Goal: Transaction & Acquisition: Purchase product/service

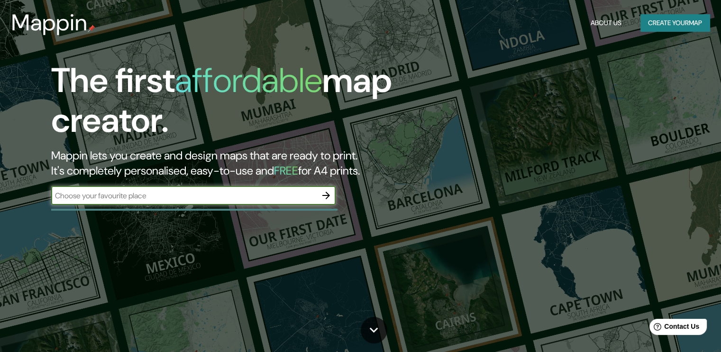
click at [225, 186] on div "​" at bounding box center [193, 195] width 284 height 19
type input "[GEOGRAPHIC_DATA]"
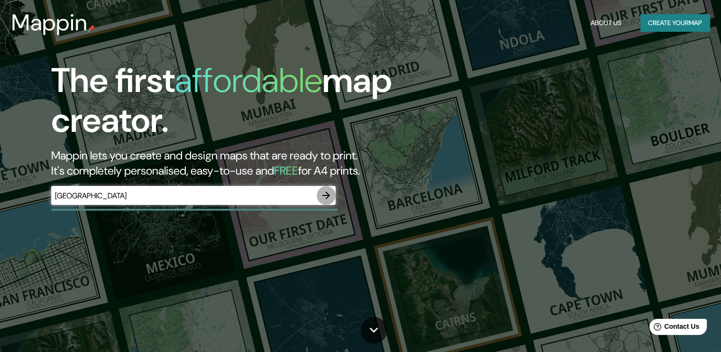
click at [322, 192] on icon "button" at bounding box center [325, 195] width 11 height 11
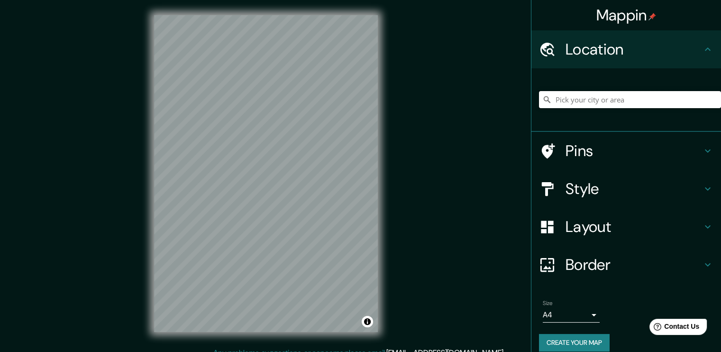
click at [552, 100] on input "Pick your city or area" at bounding box center [630, 99] width 182 height 17
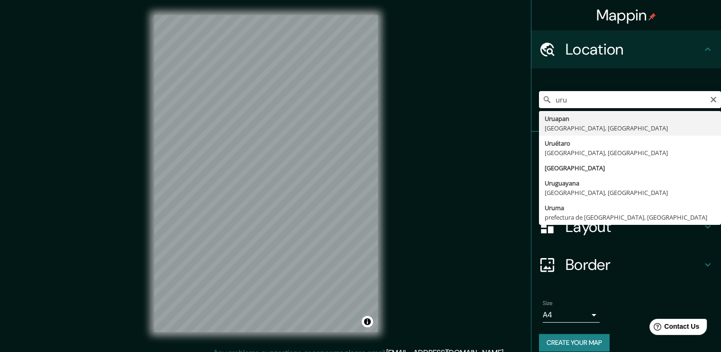
type input "[GEOGRAPHIC_DATA], [GEOGRAPHIC_DATA], [GEOGRAPHIC_DATA]"
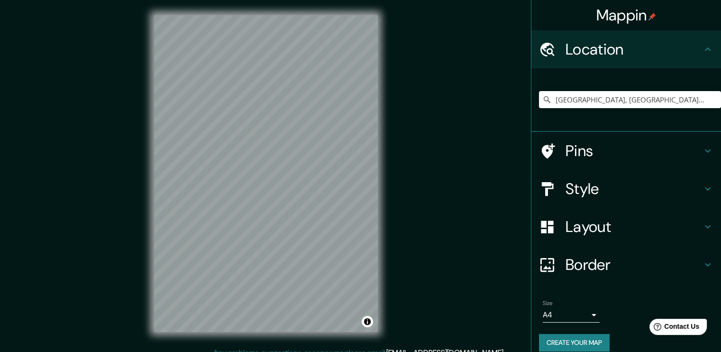
click at [607, 154] on h4 "Pins" at bounding box center [633, 150] width 136 height 19
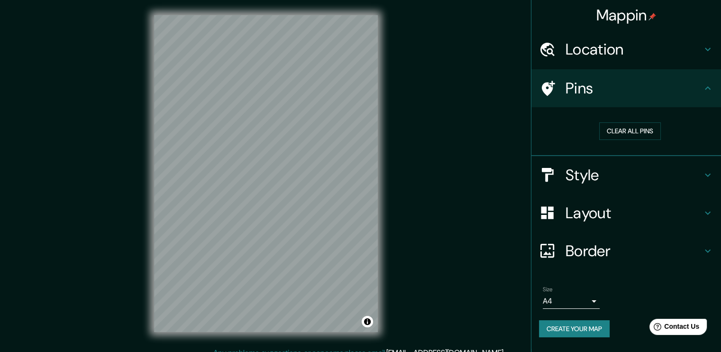
click at [642, 94] on h4 "Pins" at bounding box center [633, 88] width 136 height 19
click at [709, 88] on icon at bounding box center [708, 87] width 6 height 3
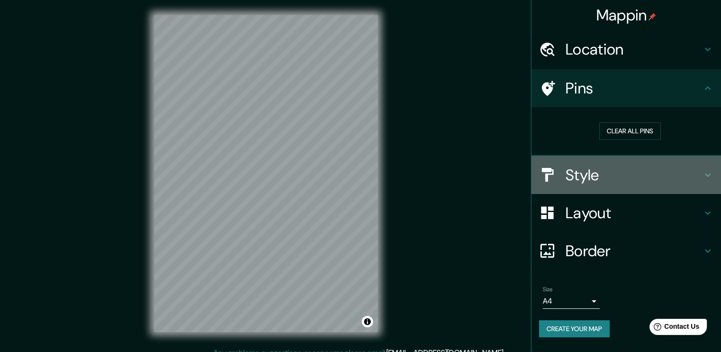
click at [699, 178] on h4 "Style" at bounding box center [633, 174] width 136 height 19
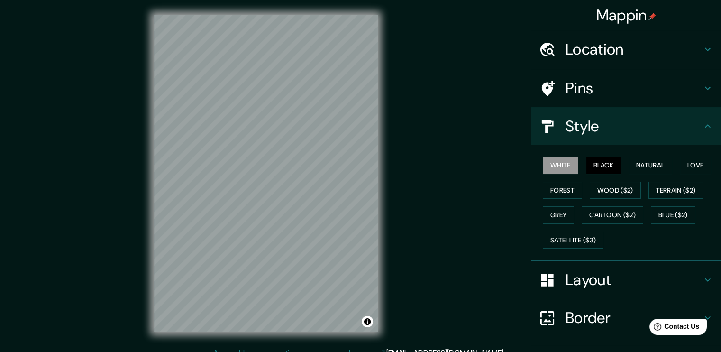
click at [606, 169] on button "Black" at bounding box center [604, 165] width 36 height 18
click at [544, 162] on button "White" at bounding box center [561, 165] width 36 height 18
click at [640, 166] on button "Natural" at bounding box center [650, 165] width 44 height 18
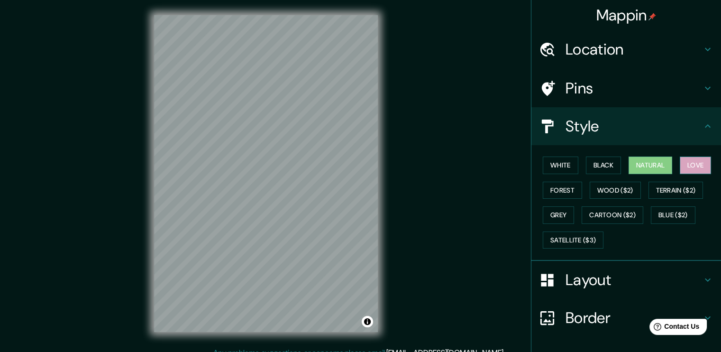
click at [681, 168] on button "Love" at bounding box center [695, 165] width 31 height 18
click at [676, 192] on button "Terrain ($2)" at bounding box center [675, 190] width 55 height 18
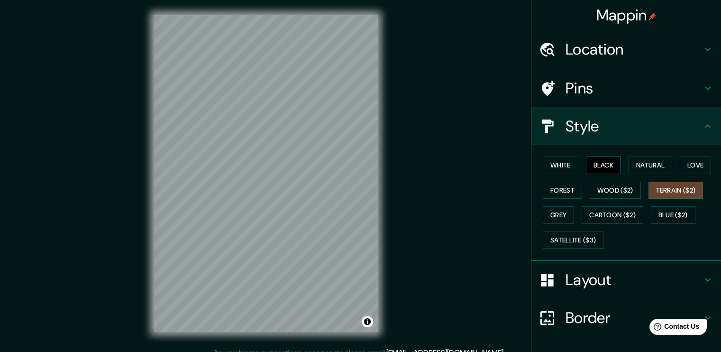
click at [599, 166] on button "Black" at bounding box center [604, 165] width 36 height 18
click at [572, 164] on div "White Black Natural Love Forest Wood ($2) Terrain ($2) Grey Cartoon ($2) Blue (…" at bounding box center [630, 203] width 182 height 100
click at [554, 166] on button "White" at bounding box center [561, 165] width 36 height 18
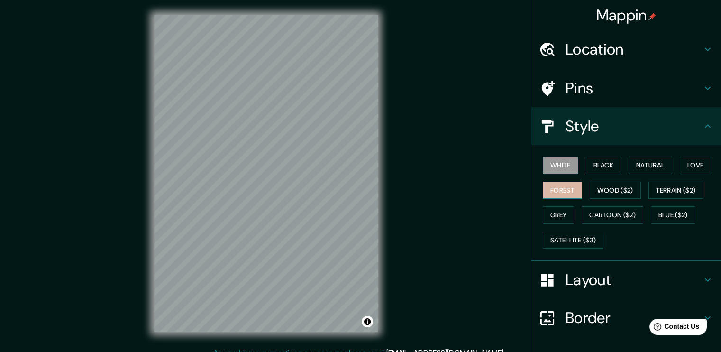
click at [543, 193] on button "Forest" at bounding box center [562, 190] width 39 height 18
click at [549, 212] on button "Grey" at bounding box center [558, 215] width 31 height 18
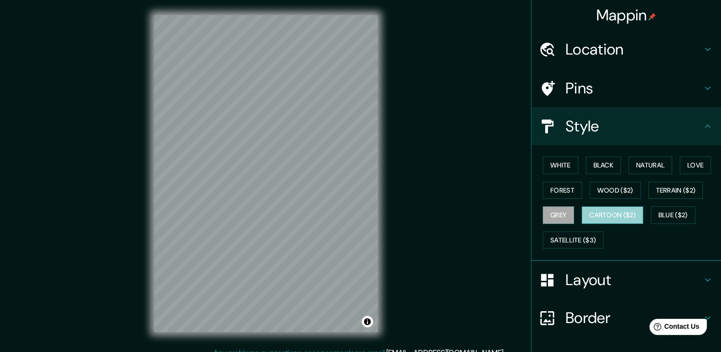
click at [592, 216] on button "Cartoon ($2)" at bounding box center [612, 215] width 62 height 18
click at [661, 212] on button "Blue ($2)" at bounding box center [673, 215] width 45 height 18
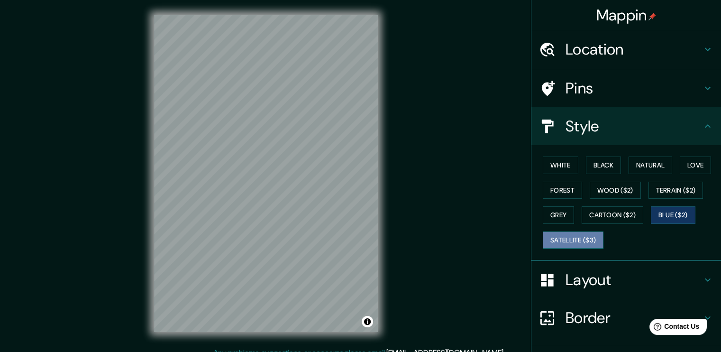
click at [571, 235] on button "Satellite ($3)" at bounding box center [573, 240] width 61 height 18
click at [565, 180] on div "White Black Natural Love Forest Wood ($2) Terrain ($2) Grey Cartoon ($2) Blue (…" at bounding box center [630, 203] width 182 height 100
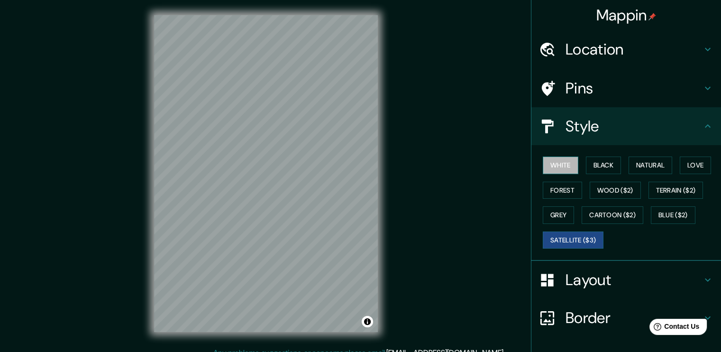
click at [570, 167] on button "White" at bounding box center [561, 165] width 36 height 18
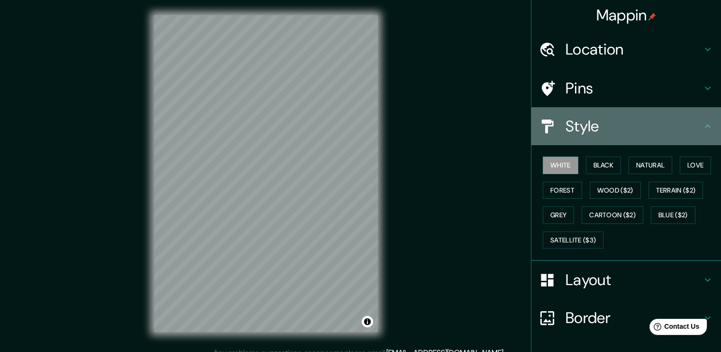
click at [599, 144] on div "Style" at bounding box center [626, 126] width 190 height 38
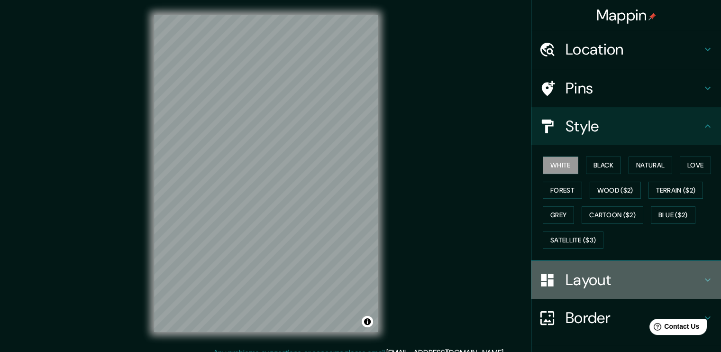
click at [642, 279] on h4 "Layout" at bounding box center [633, 279] width 136 height 19
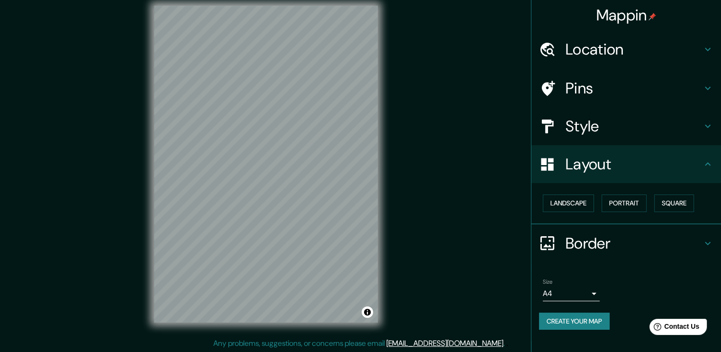
scroll to position [10, 0]
click at [584, 289] on body "Mappin Location [GEOGRAPHIC_DATA], [GEOGRAPHIC_DATA], [GEOGRAPHIC_DATA] Pins St…" at bounding box center [360, 166] width 721 height 352
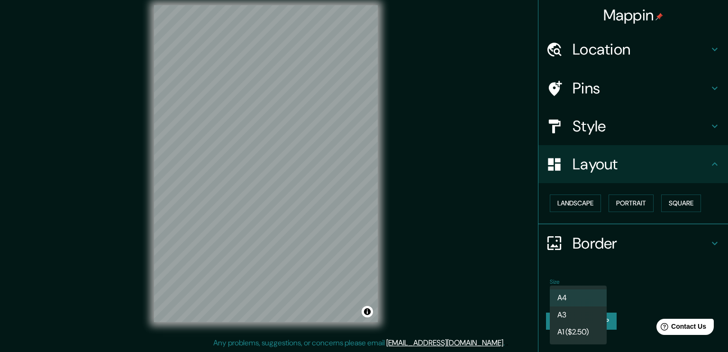
click at [598, 274] on div at bounding box center [364, 176] width 728 height 352
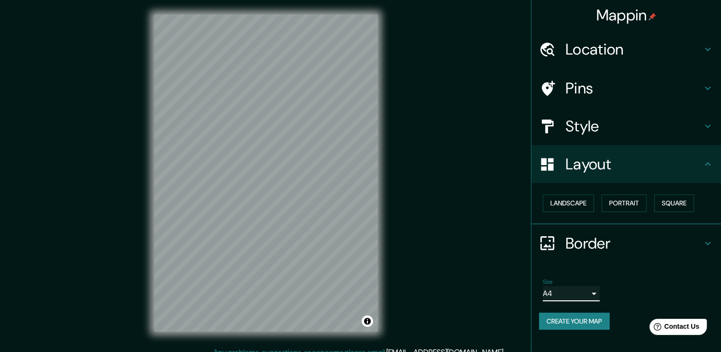
scroll to position [0, 0]
click at [626, 49] on h4 "Location" at bounding box center [633, 49] width 136 height 19
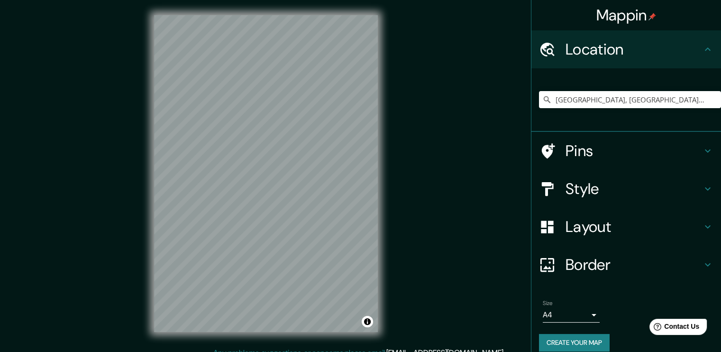
click at [626, 49] on h4 "Location" at bounding box center [633, 49] width 136 height 19
click at [658, 57] on h4 "Location" at bounding box center [633, 49] width 136 height 19
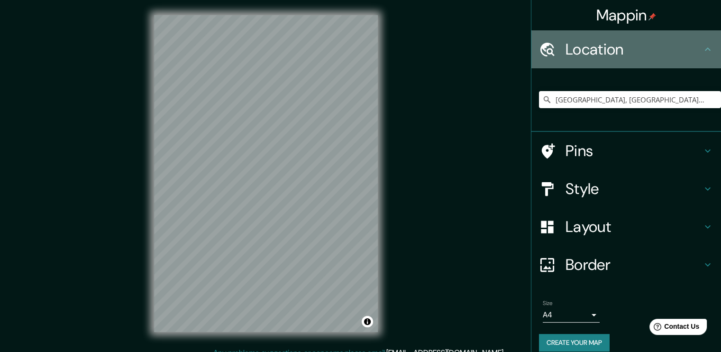
click at [702, 53] on icon at bounding box center [707, 49] width 11 height 11
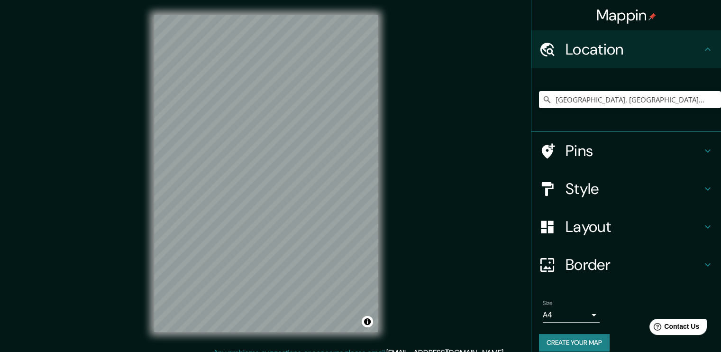
click at [702, 152] on icon at bounding box center [707, 150] width 11 height 11
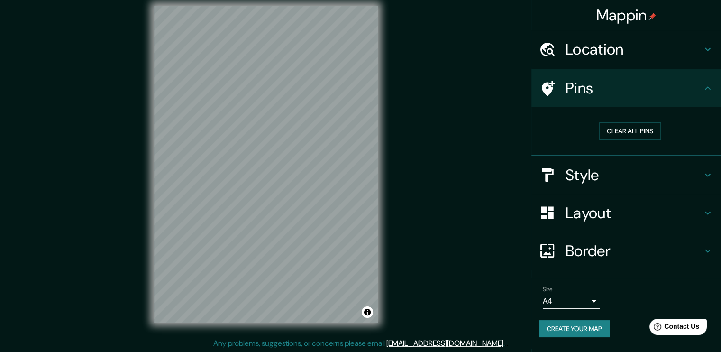
scroll to position [10, 0]
click at [625, 242] on h4 "Border" at bounding box center [633, 250] width 136 height 19
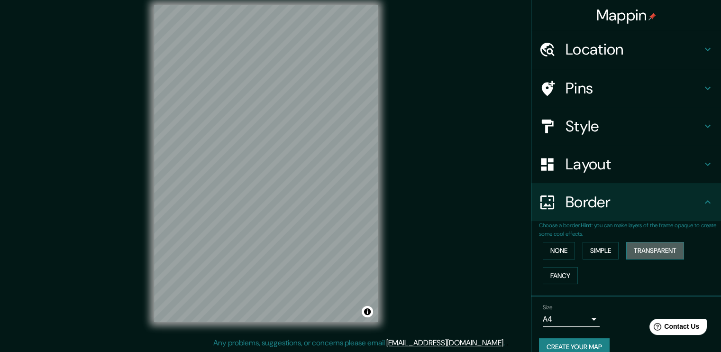
click at [637, 253] on button "Transparent" at bounding box center [655, 251] width 58 height 18
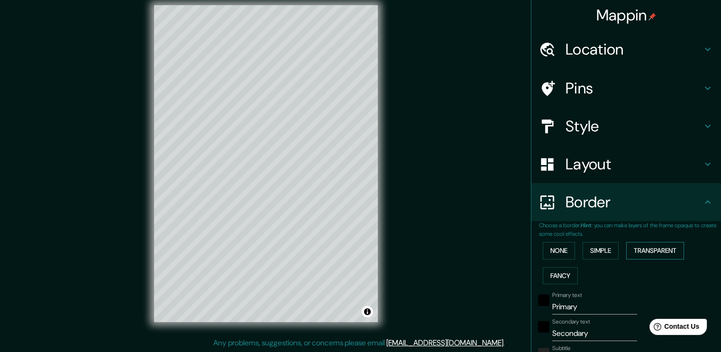
click at [637, 253] on button "Transparent" at bounding box center [655, 251] width 58 height 18
type input "227"
type input "38"
click at [563, 246] on button "None" at bounding box center [559, 251] width 32 height 18
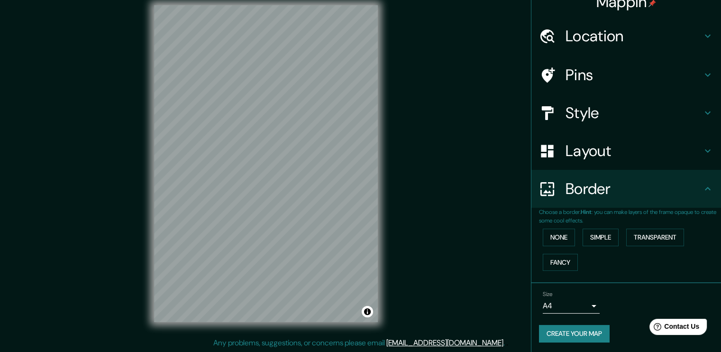
scroll to position [14, 0]
click at [581, 330] on button "Create your map" at bounding box center [574, 333] width 71 height 18
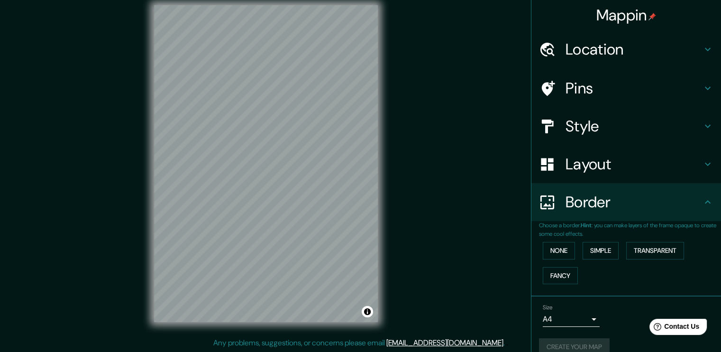
scroll to position [0, 0]
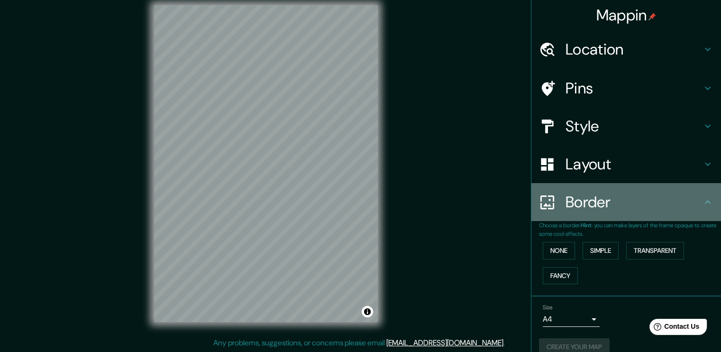
click at [704, 202] on icon at bounding box center [707, 201] width 11 height 11
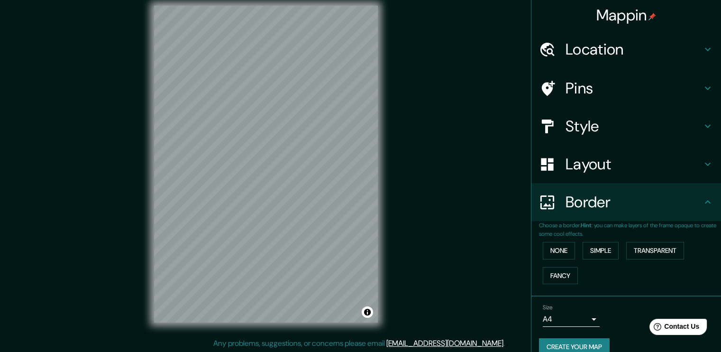
scroll to position [10, 0]
click at [552, 341] on button "Create your map" at bounding box center [574, 347] width 71 height 18
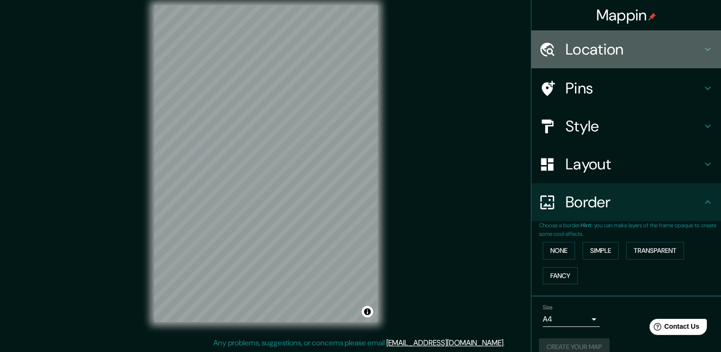
click at [702, 48] on icon at bounding box center [707, 49] width 11 height 11
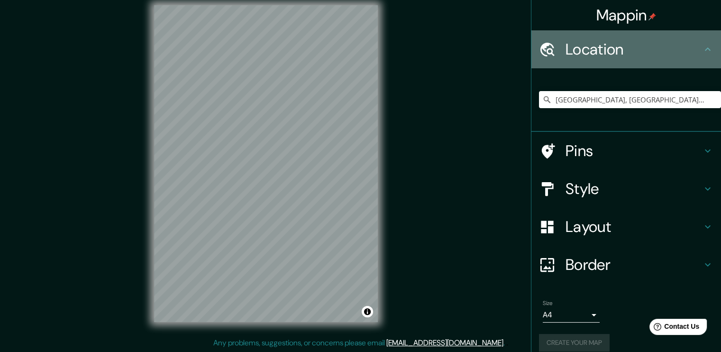
click at [702, 48] on icon at bounding box center [707, 49] width 11 height 11
click at [692, 49] on h4 "Location" at bounding box center [633, 49] width 136 height 19
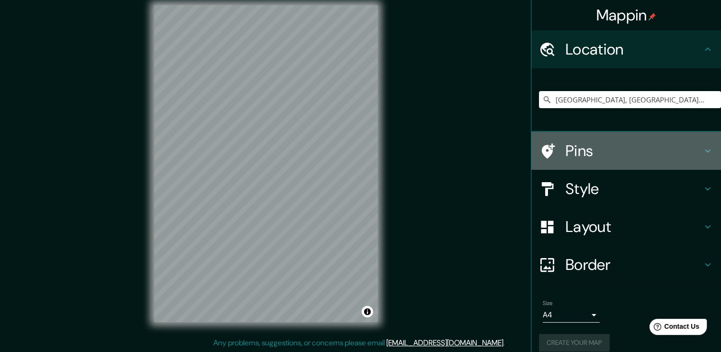
click at [669, 149] on h4 "Pins" at bounding box center [633, 150] width 136 height 19
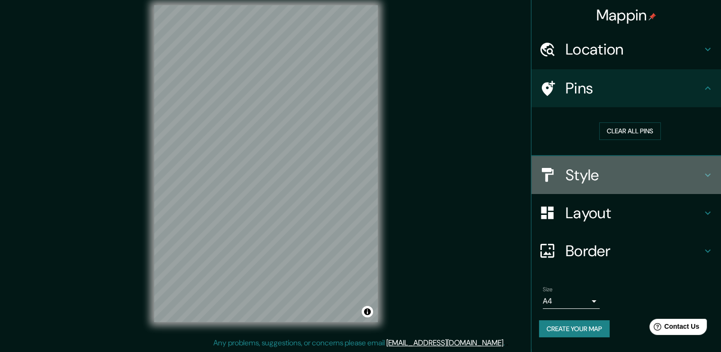
click at [679, 178] on h4 "Style" at bounding box center [633, 174] width 136 height 19
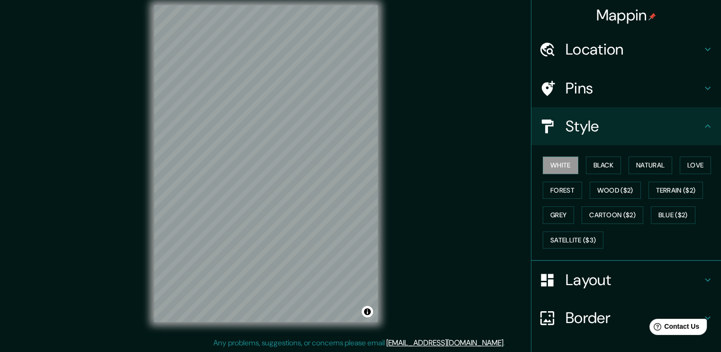
click at [676, 129] on h4 "Style" at bounding box center [633, 126] width 136 height 19
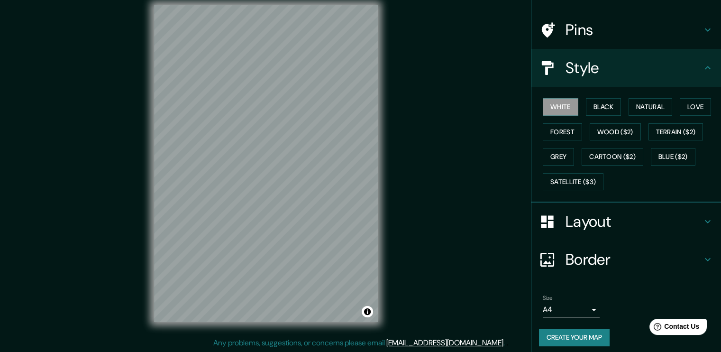
scroll to position [62, 0]
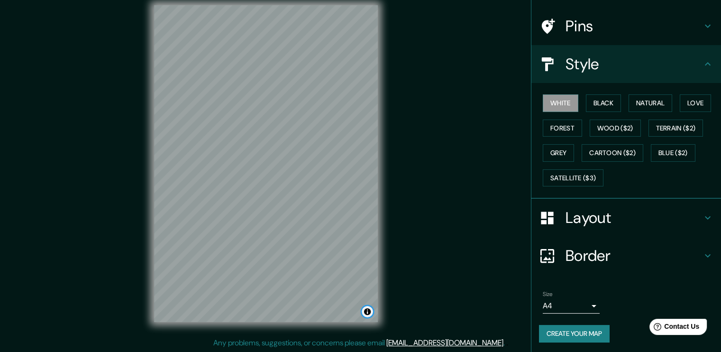
click at [367, 308] on button "Toggle attribution" at bounding box center [367, 311] width 11 height 11
click at [369, 309] on button "Toggle attribution" at bounding box center [367, 311] width 11 height 11
click at [540, 331] on button "Create your map" at bounding box center [574, 334] width 71 height 18
click at [641, 178] on div "White Black Natural Love Forest Wood ($2) Terrain ($2) Grey Cartoon ($2) Blue (…" at bounding box center [630, 141] width 182 height 100
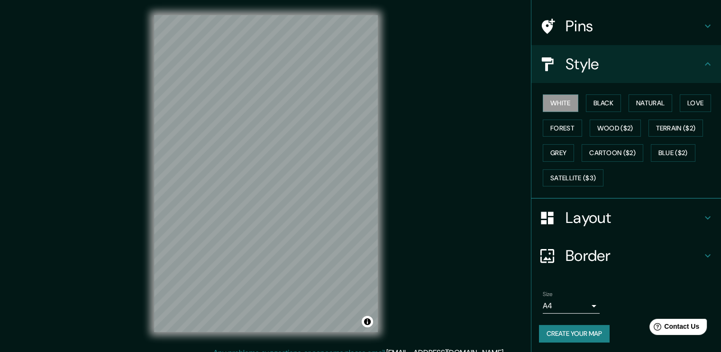
scroll to position [0, 0]
click at [578, 332] on button "Create your map" at bounding box center [574, 334] width 71 height 18
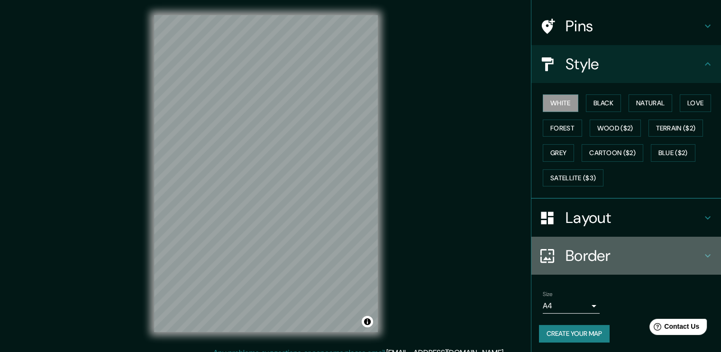
click at [599, 256] on h4 "Border" at bounding box center [633, 255] width 136 height 19
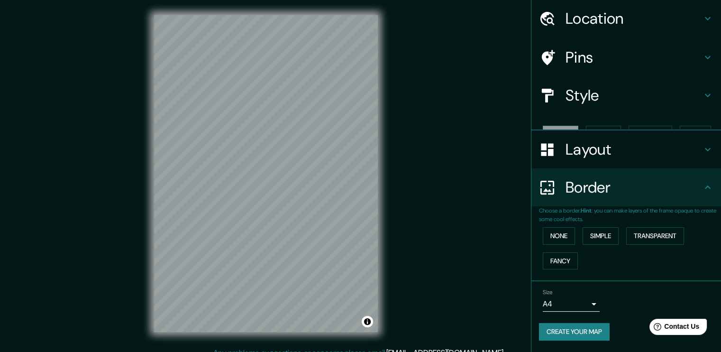
scroll to position [14, 0]
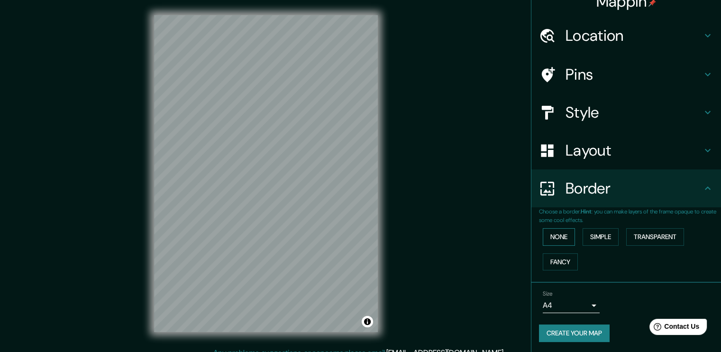
click at [557, 237] on button "None" at bounding box center [559, 237] width 32 height 18
click at [604, 234] on button "Simple" at bounding box center [600, 237] width 36 height 18
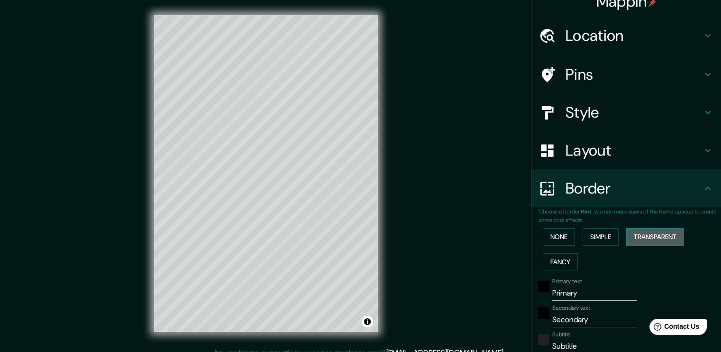
click at [633, 235] on button "Transparent" at bounding box center [655, 237] width 58 height 18
click at [599, 233] on button "Simple" at bounding box center [600, 237] width 36 height 18
click at [560, 259] on button "Fancy" at bounding box center [560, 262] width 35 height 18
click at [555, 234] on button "None" at bounding box center [559, 237] width 32 height 18
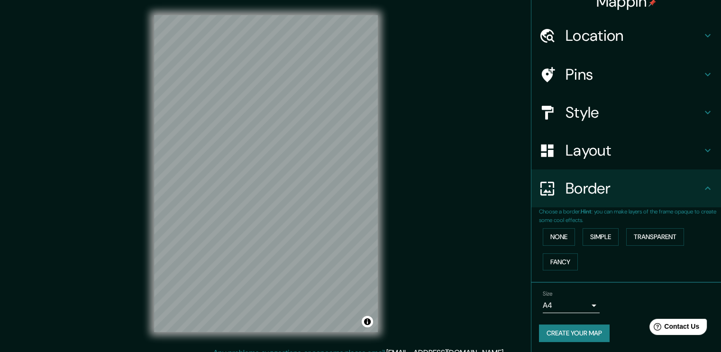
click at [566, 334] on button "Create your map" at bounding box center [574, 333] width 71 height 18
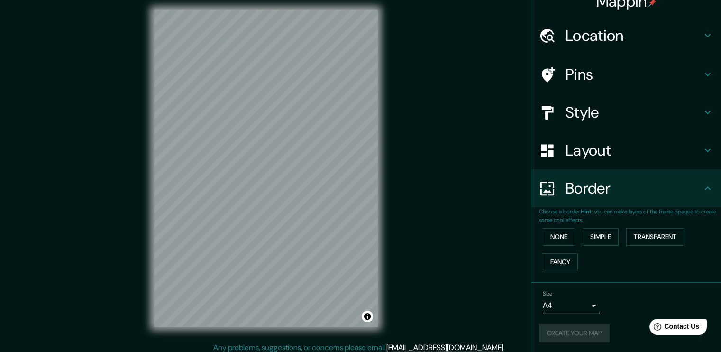
scroll to position [0, 0]
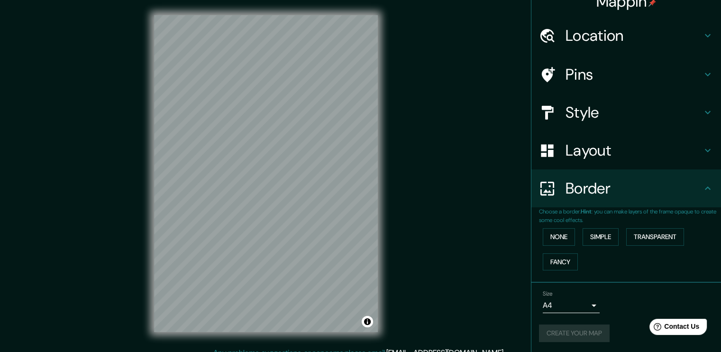
click at [612, 1] on h4 "Mappin" at bounding box center [626, 1] width 60 height 19
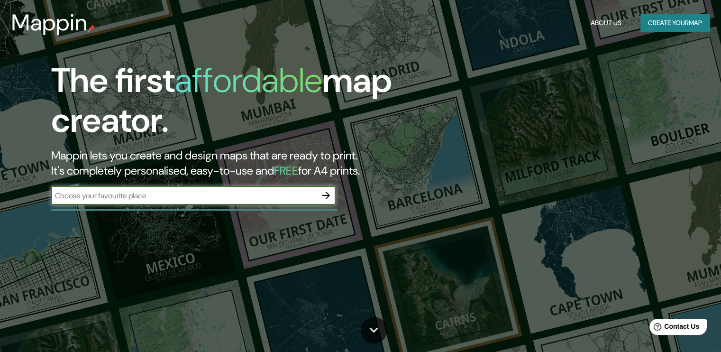
click at [674, 25] on button "Create your map" at bounding box center [674, 23] width 69 height 18
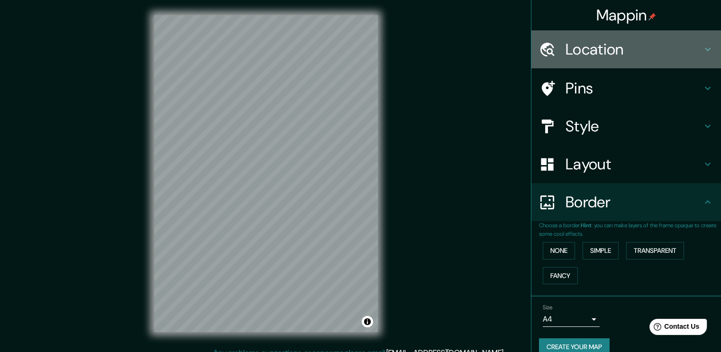
click at [604, 56] on h4 "Location" at bounding box center [633, 49] width 136 height 19
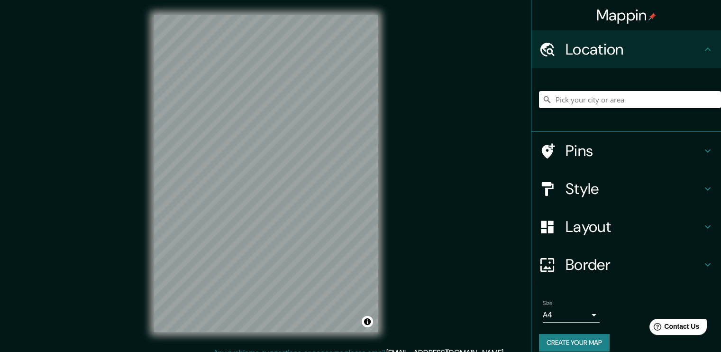
click at [595, 103] on input "Pick your city or area" at bounding box center [630, 99] width 182 height 17
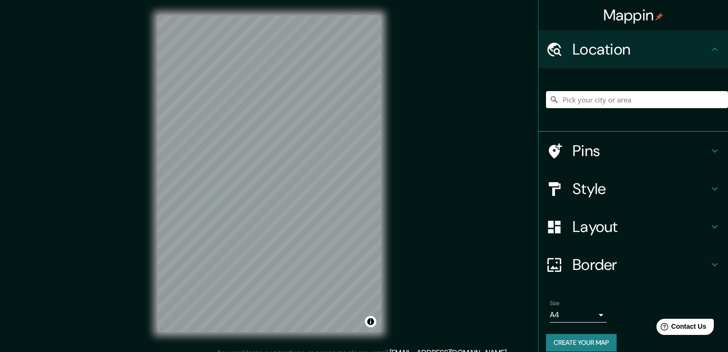
click at [554, 312] on body "Mappin Location Pins Style Layout Border Choose a border. Hint : you can make l…" at bounding box center [364, 176] width 728 height 352
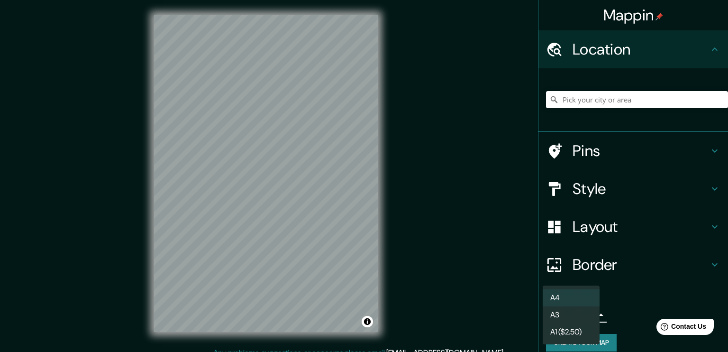
click at [592, 292] on li "A4" at bounding box center [571, 297] width 57 height 17
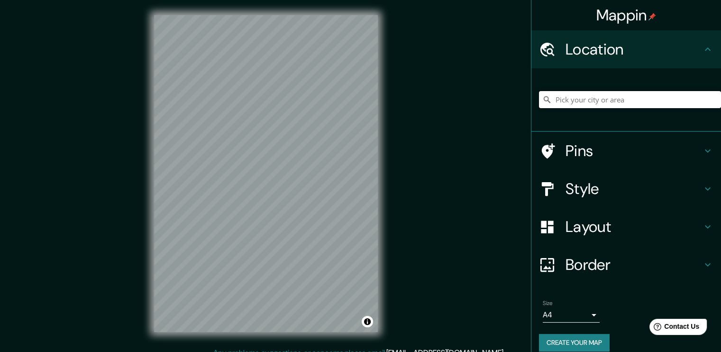
click at [584, 108] on input "Pick your city or area" at bounding box center [630, 99] width 182 height 17
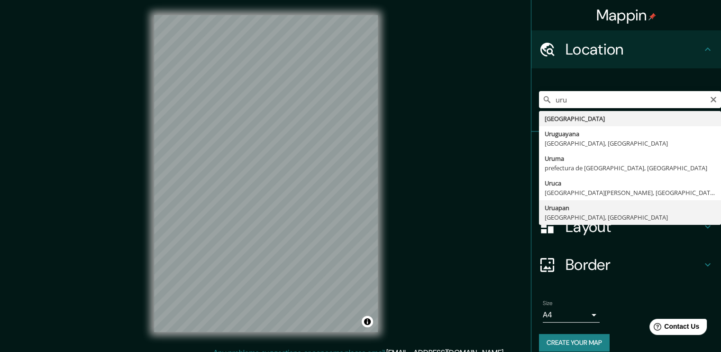
type input "[GEOGRAPHIC_DATA], [GEOGRAPHIC_DATA], [GEOGRAPHIC_DATA]"
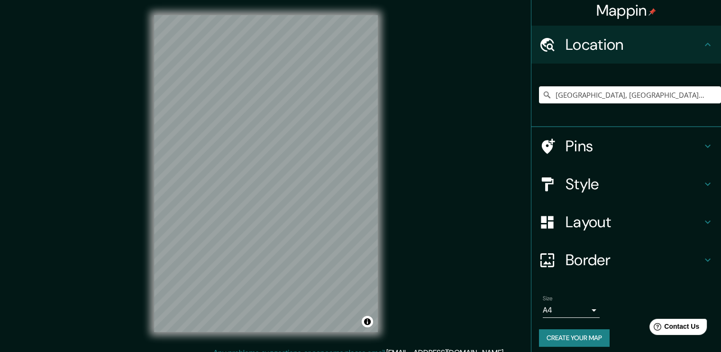
scroll to position [10, 0]
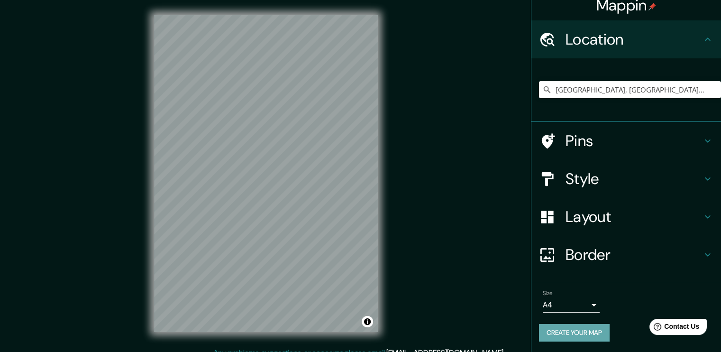
click at [572, 329] on button "Create your map" at bounding box center [574, 333] width 71 height 18
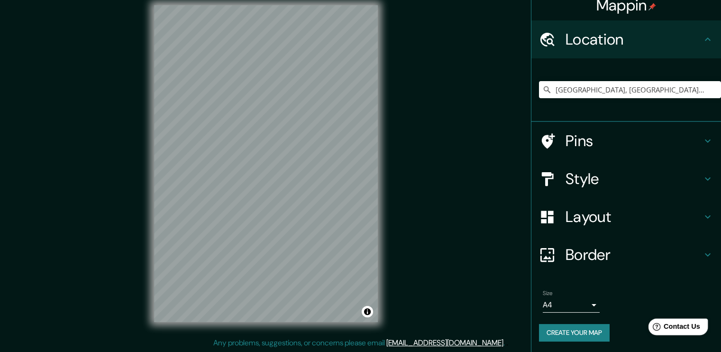
click at [681, 327] on span "Contact Us" at bounding box center [681, 326] width 36 height 8
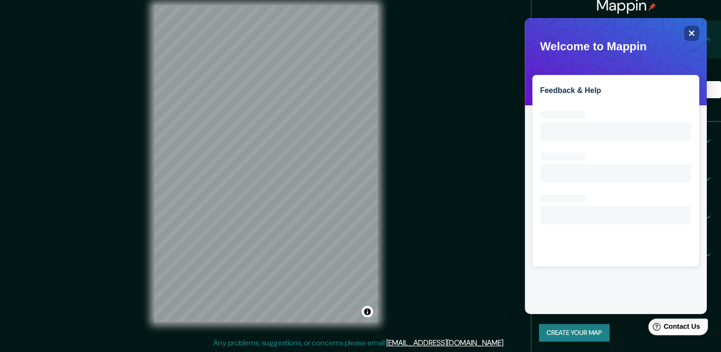
scroll to position [0, 0]
click at [689, 33] on icon "Close" at bounding box center [691, 32] width 7 height 7
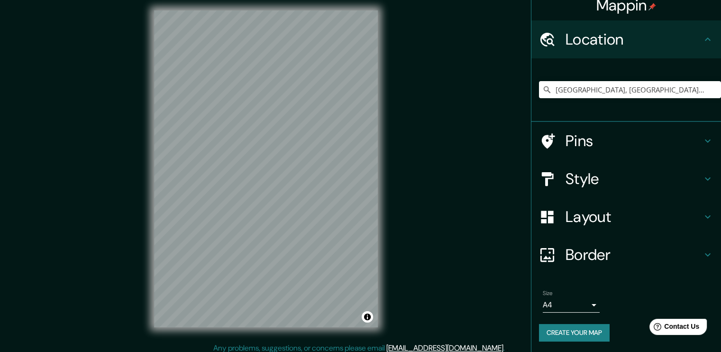
scroll to position [10, 0]
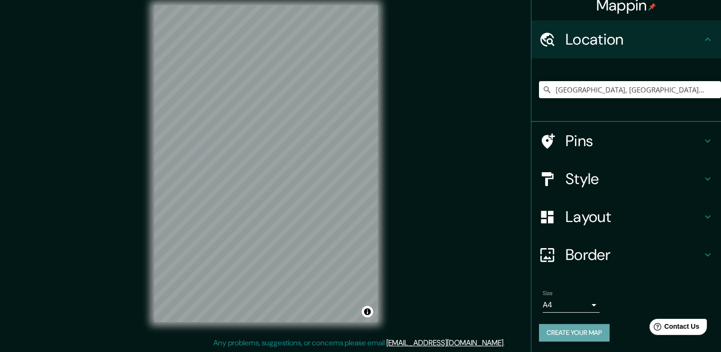
click at [567, 333] on button "Create your map" at bounding box center [574, 333] width 71 height 18
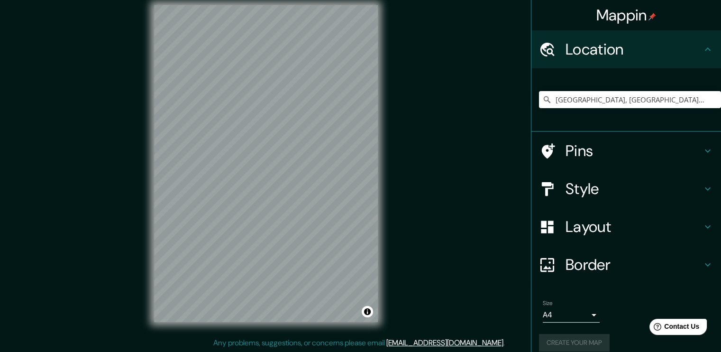
scroll to position [0, 0]
click at [702, 47] on icon at bounding box center [707, 49] width 11 height 11
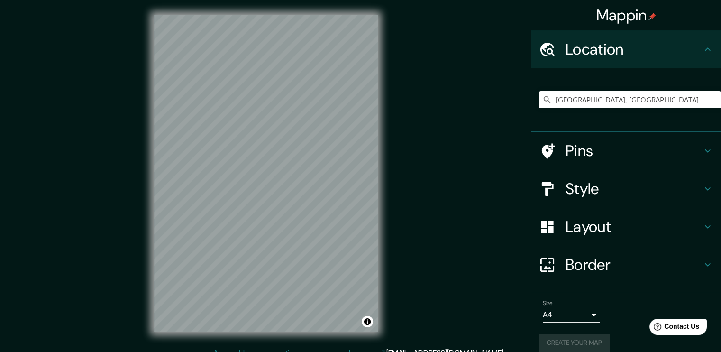
scroll to position [10, 0]
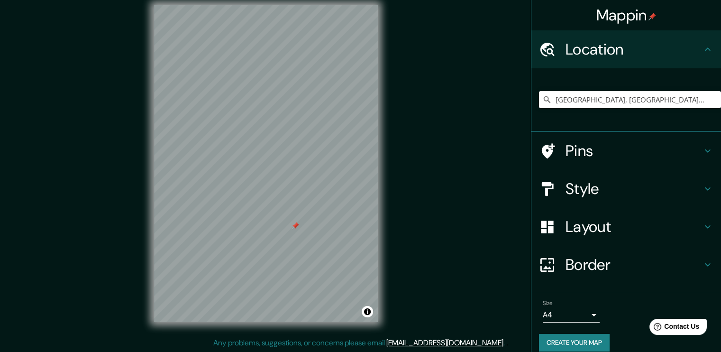
click at [291, 5] on div at bounding box center [266, 5] width 224 height 0
click at [298, 227] on div at bounding box center [295, 226] width 8 height 8
click at [563, 343] on button "Create your map" at bounding box center [574, 343] width 71 height 18
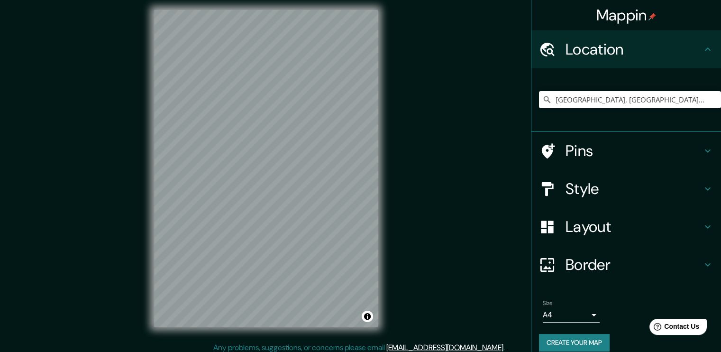
scroll to position [0, 0]
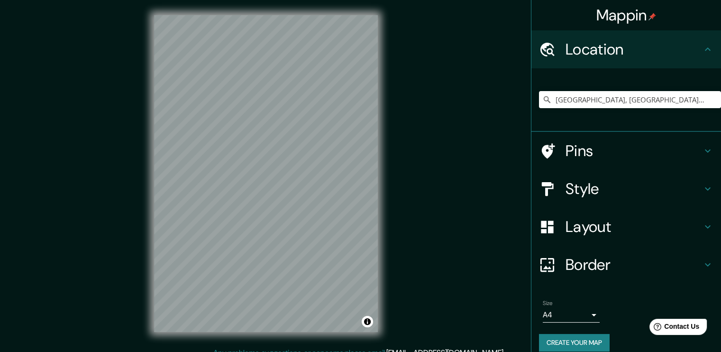
click at [581, 343] on button "Create your map" at bounding box center [574, 343] width 71 height 18
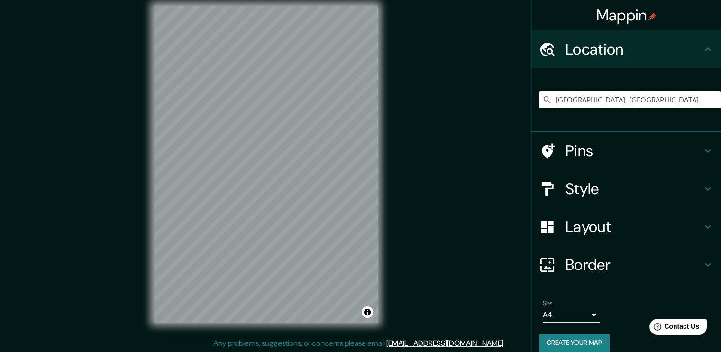
scroll to position [10, 0]
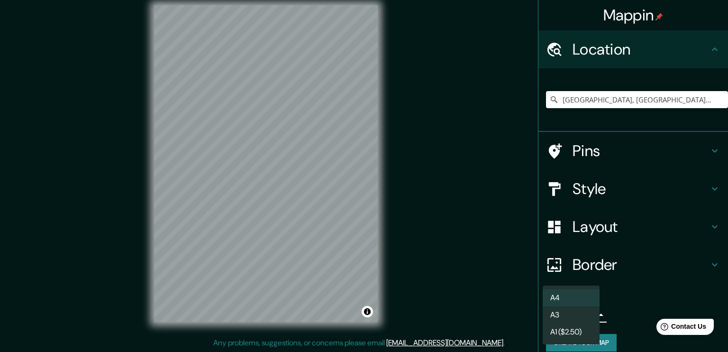
click at [555, 307] on body "Mappin Location [GEOGRAPHIC_DATA], [GEOGRAPHIC_DATA], [GEOGRAPHIC_DATA] Pins St…" at bounding box center [364, 166] width 728 height 352
click at [572, 315] on li "A3" at bounding box center [571, 314] width 57 height 17
type input "a4"
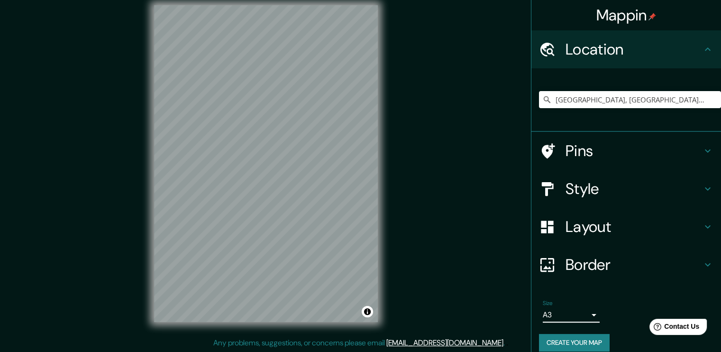
click at [554, 335] on button "Create your map" at bounding box center [574, 343] width 71 height 18
click at [637, 151] on h4 "Pins" at bounding box center [633, 150] width 136 height 19
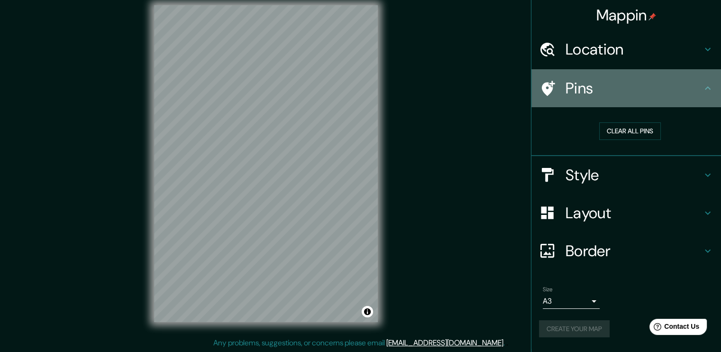
click at [665, 95] on h4 "Pins" at bounding box center [633, 88] width 136 height 19
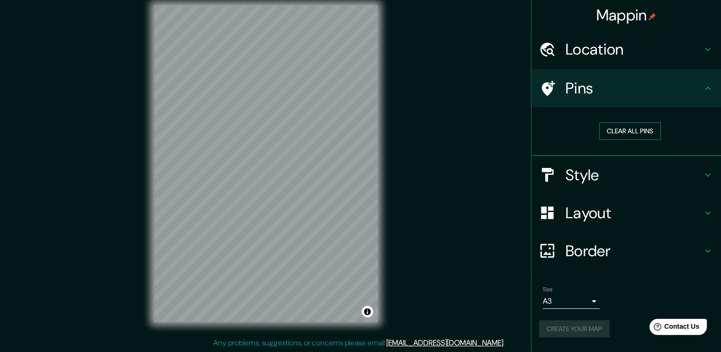
click at [636, 128] on button "Clear all pins" at bounding box center [630, 131] width 62 height 18
click at [711, 86] on icon at bounding box center [707, 87] width 11 height 11
click at [437, 339] on link "[EMAIL_ADDRESS][DOMAIN_NAME]" at bounding box center [444, 342] width 117 height 10
click at [497, 233] on div "Mappin Location [GEOGRAPHIC_DATA], [GEOGRAPHIC_DATA], [GEOGRAPHIC_DATA] Pins Cl…" at bounding box center [360, 171] width 721 height 362
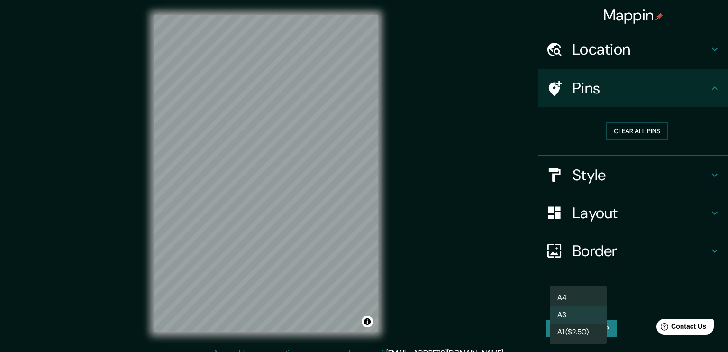
click at [574, 302] on body "Mappin Location [GEOGRAPHIC_DATA], [GEOGRAPHIC_DATA], [GEOGRAPHIC_DATA] Pins Cl…" at bounding box center [364, 176] width 728 height 352
click at [641, 301] on div at bounding box center [364, 176] width 728 height 352
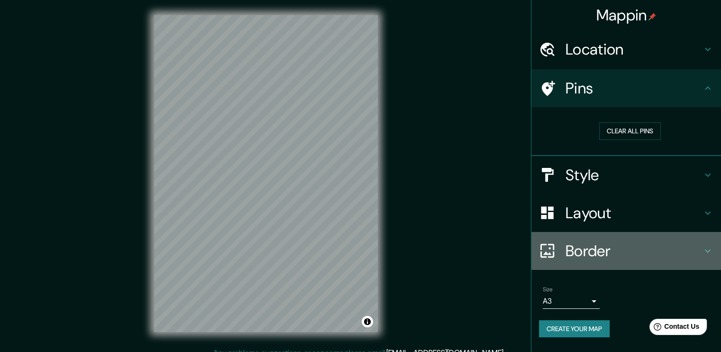
click at [633, 238] on div "Border" at bounding box center [626, 251] width 190 height 38
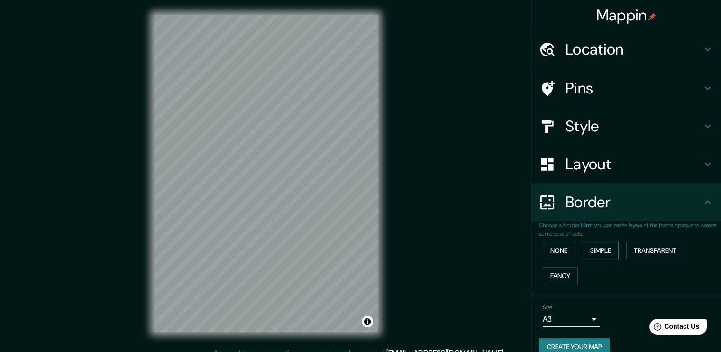
click at [597, 254] on button "Simple" at bounding box center [600, 251] width 36 height 18
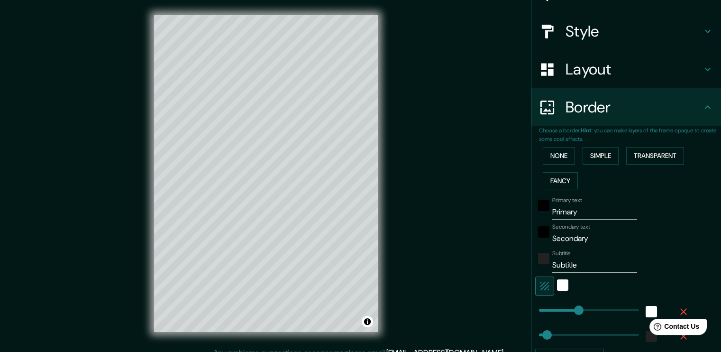
type input "189"
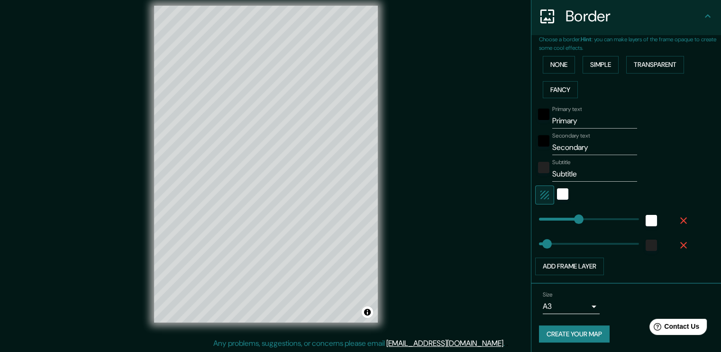
scroll to position [10, 0]
click at [567, 330] on button "Create your map" at bounding box center [574, 334] width 71 height 18
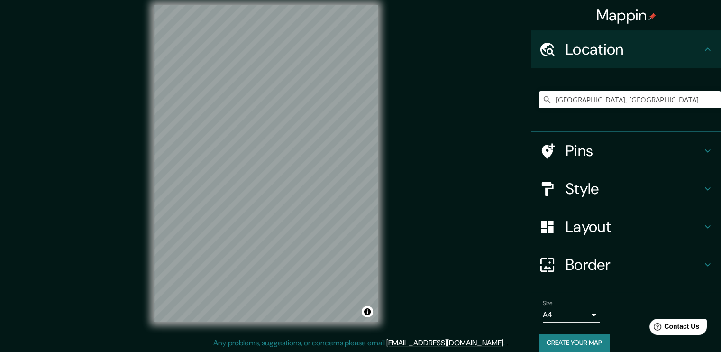
scroll to position [10, 0]
click at [587, 101] on input "[GEOGRAPHIC_DATA], [GEOGRAPHIC_DATA], [GEOGRAPHIC_DATA]" at bounding box center [630, 99] width 182 height 17
click at [623, 108] on input "[GEOGRAPHIC_DATA], [GEOGRAPHIC_DATA], [GEOGRAPHIC_DATA]" at bounding box center [630, 99] width 182 height 17
click at [589, 98] on input "[GEOGRAPHIC_DATA], [GEOGRAPHIC_DATA], [GEOGRAPHIC_DATA]" at bounding box center [630, 99] width 182 height 17
click at [544, 100] on icon at bounding box center [547, 99] width 7 height 7
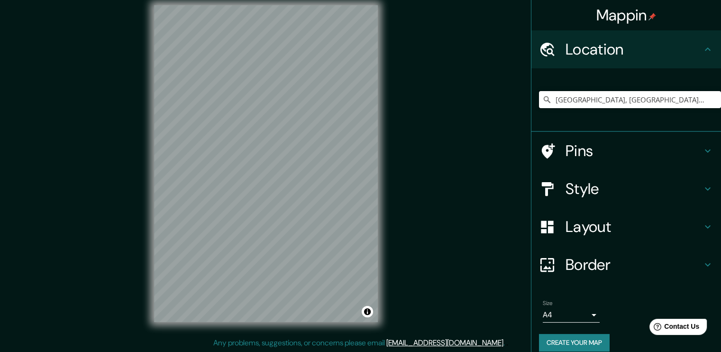
click at [631, 100] on input "[GEOGRAPHIC_DATA], [GEOGRAPHIC_DATA], [GEOGRAPHIC_DATA]" at bounding box center [630, 99] width 182 height 17
click at [643, 99] on input "[GEOGRAPHIC_DATA], [GEOGRAPHIC_DATA], [GEOGRAPHIC_DATA]" at bounding box center [630, 99] width 182 height 17
drag, startPoint x: 648, startPoint y: 99, endPoint x: 510, endPoint y: 100, distance: 137.9
click at [510, 100] on div "Mappin Location Uruapan, Michoacán, México Pins Style Layout Border Choose a bo…" at bounding box center [360, 171] width 721 height 362
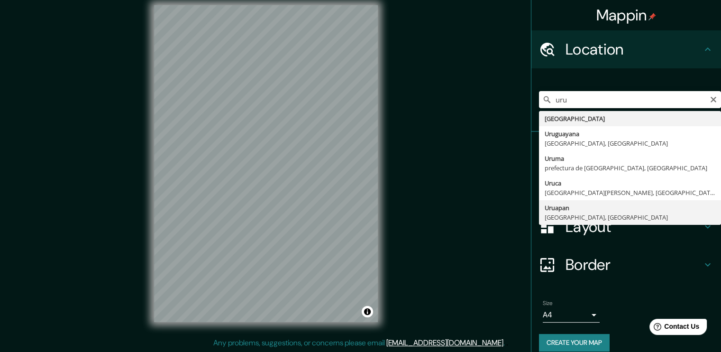
type input "[GEOGRAPHIC_DATA], [GEOGRAPHIC_DATA], [GEOGRAPHIC_DATA]"
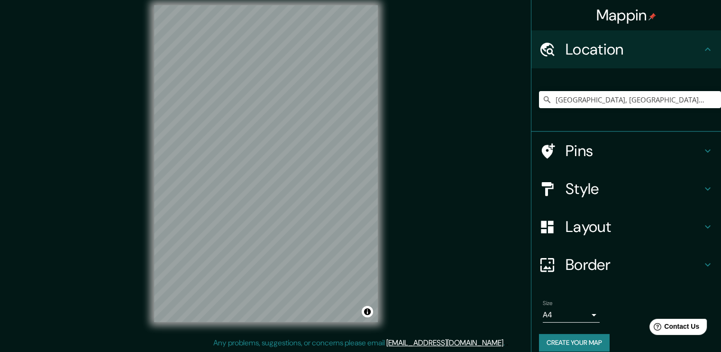
click at [571, 265] on h4 "Border" at bounding box center [633, 264] width 136 height 19
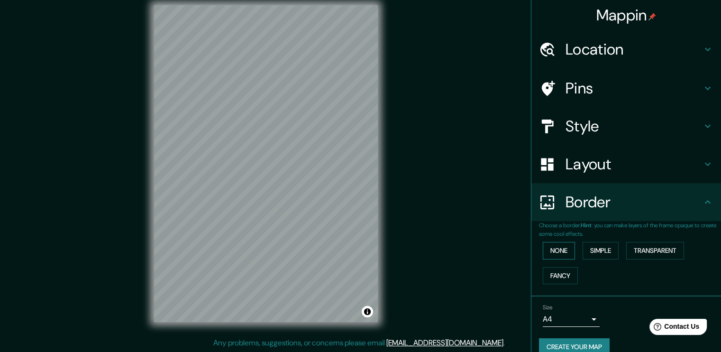
click at [555, 255] on button "None" at bounding box center [559, 251] width 32 height 18
click at [559, 252] on button "None" at bounding box center [559, 251] width 32 height 18
click at [569, 348] on button "Create your map" at bounding box center [574, 347] width 71 height 18
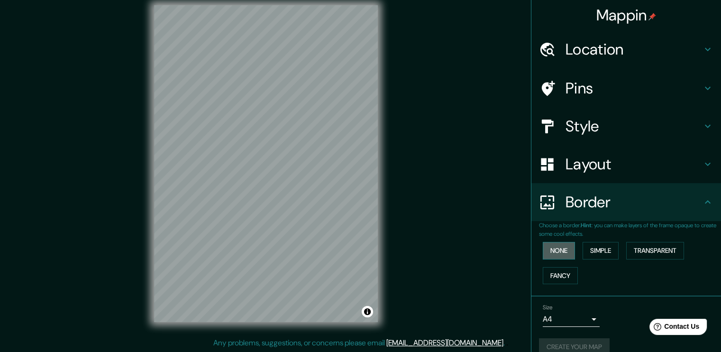
click at [557, 245] on button "None" at bounding box center [559, 251] width 32 height 18
click at [634, 250] on button "Transparent" at bounding box center [655, 251] width 58 height 18
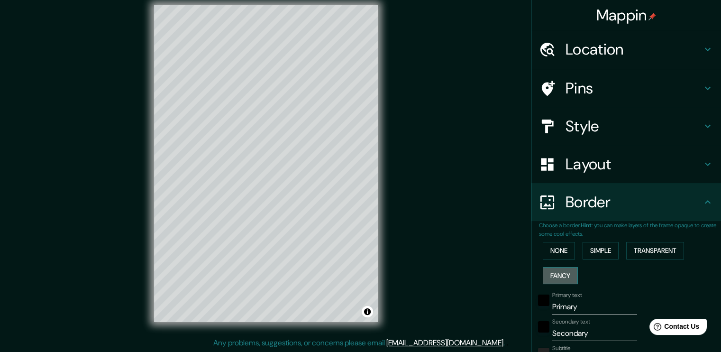
click at [562, 269] on button "Fancy" at bounding box center [560, 276] width 35 height 18
click at [554, 247] on button "None" at bounding box center [559, 251] width 32 height 18
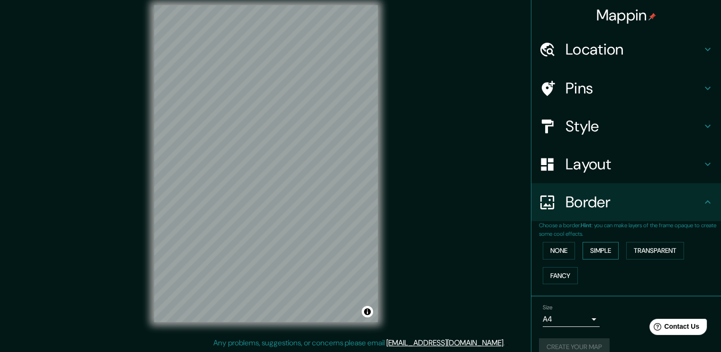
click at [592, 249] on button "Simple" at bounding box center [600, 251] width 36 height 18
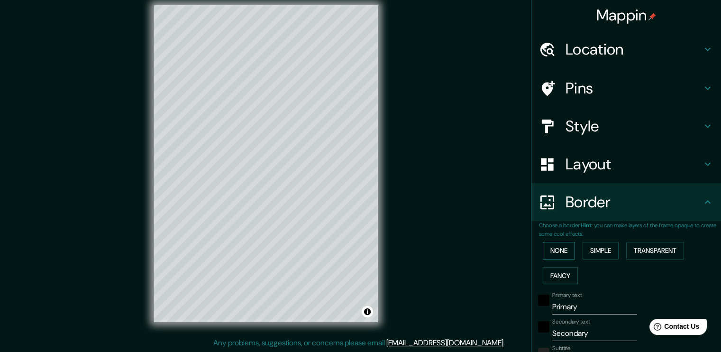
click at [556, 246] on button "None" at bounding box center [559, 251] width 32 height 18
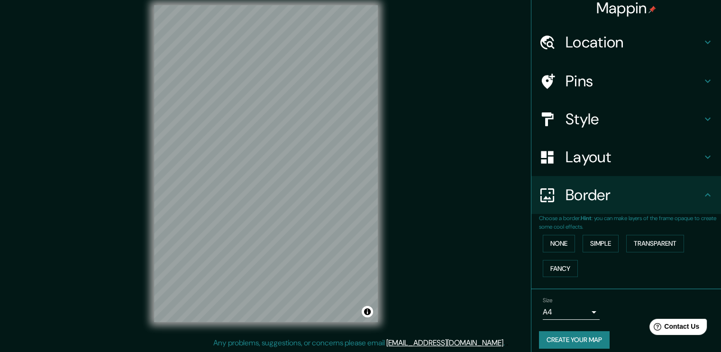
scroll to position [14, 0]
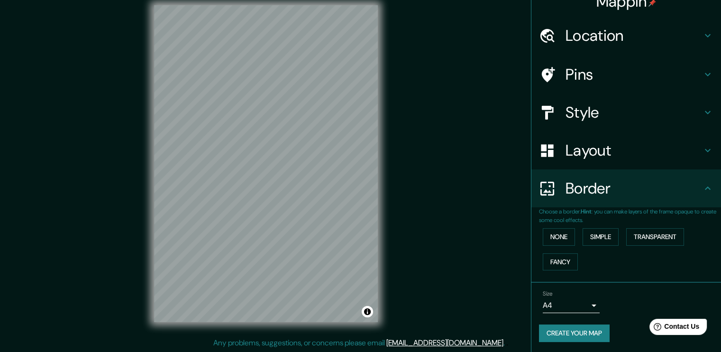
drag, startPoint x: 572, startPoint y: 339, endPoint x: 571, endPoint y: 331, distance: 7.6
click at [571, 336] on button "Create your map" at bounding box center [574, 333] width 71 height 18
click at [570, 326] on div "Create your map" at bounding box center [626, 333] width 174 height 18
click at [583, 238] on button "Simple" at bounding box center [600, 237] width 36 height 18
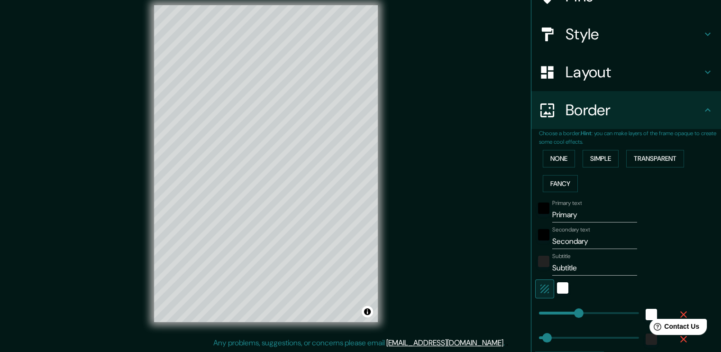
scroll to position [109, 0]
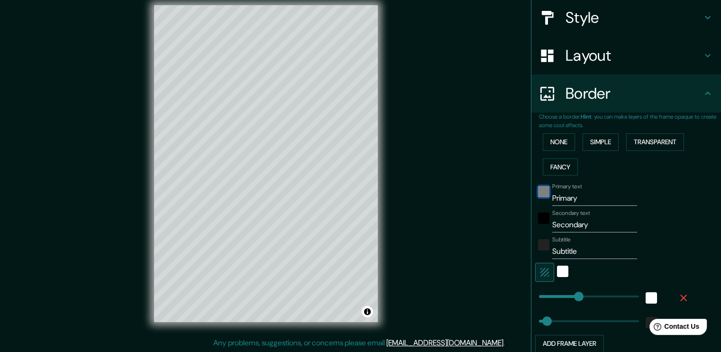
click at [538, 192] on div "black" at bounding box center [543, 191] width 11 height 11
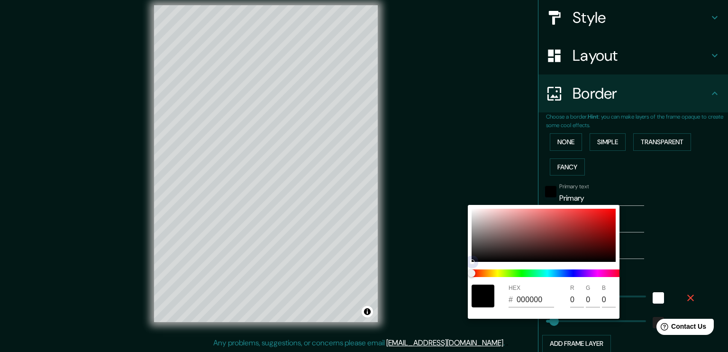
type input "189"
type input "38"
type input "B0AAAA"
type input "176"
type input "170"
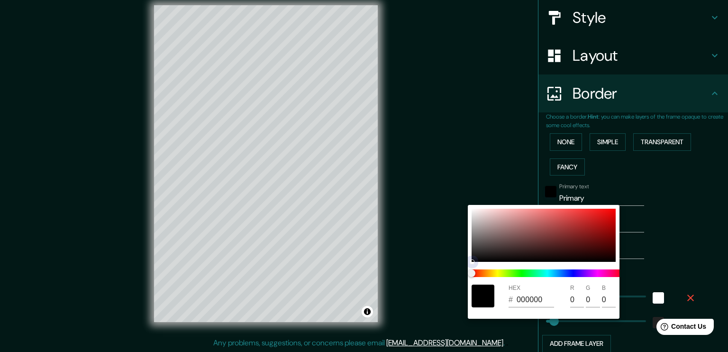
type input "170"
type input "189"
type input "38"
type input "E7E3E3"
type input "231"
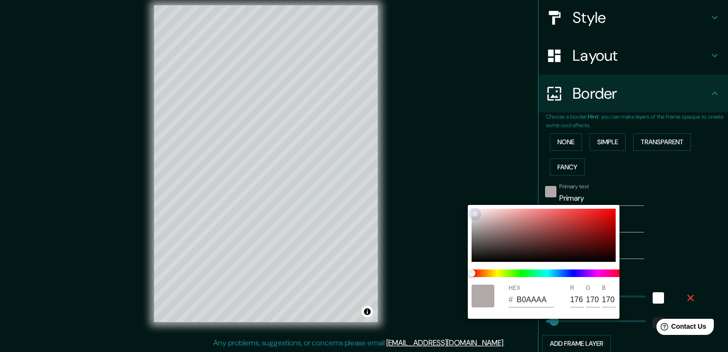
type input "227"
drag, startPoint x: 473, startPoint y: 208, endPoint x: 472, endPoint y: 202, distance: 5.4
click at [472, 202] on div "HEX # E7E3E3 R 231 G 227 B 227" at bounding box center [364, 176] width 728 height 352
drag, startPoint x: 477, startPoint y: 208, endPoint x: 455, endPoint y: 195, distance: 25.3
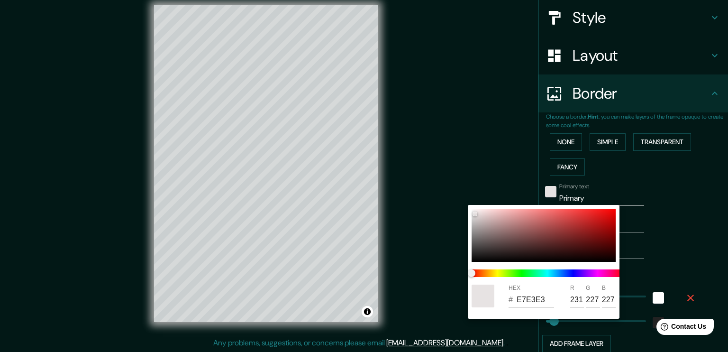
click at [455, 195] on div "HEX # E7E3E3 R 231 G 227 B 227" at bounding box center [364, 176] width 728 height 352
type input "189"
type input "38"
type input "E0DFDF"
type input "224"
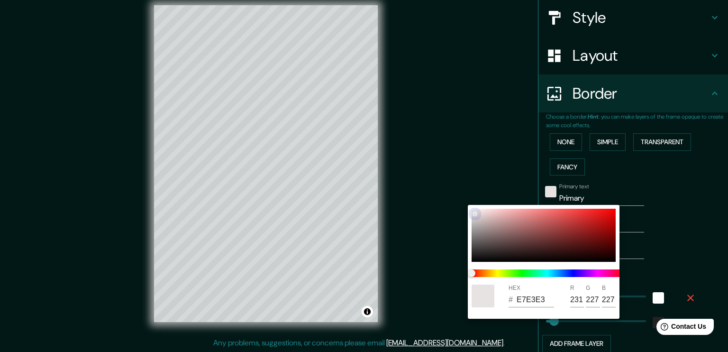
type input "223"
type input "189"
type input "38"
type input "E0E0E0"
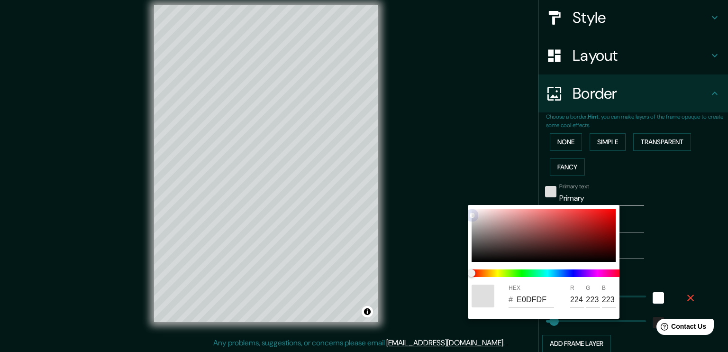
type input "224"
type input "189"
type input "38"
type input "908D8D"
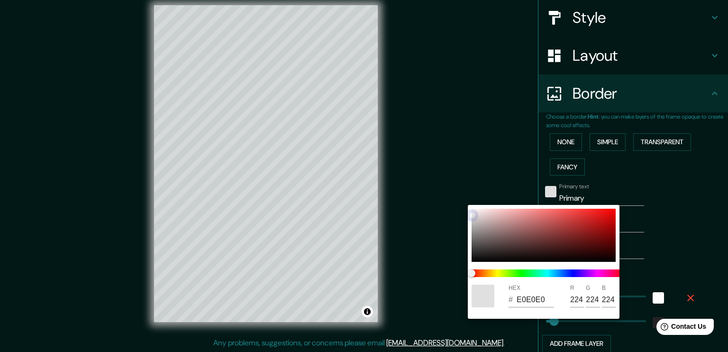
type input "144"
type input "141"
type input "189"
type input "38"
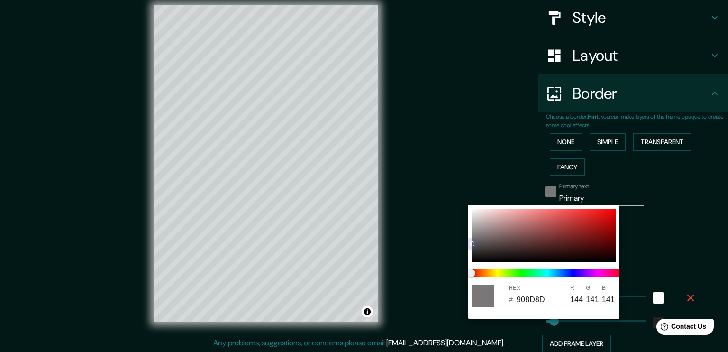
type input "565656"
type input "86"
type input "189"
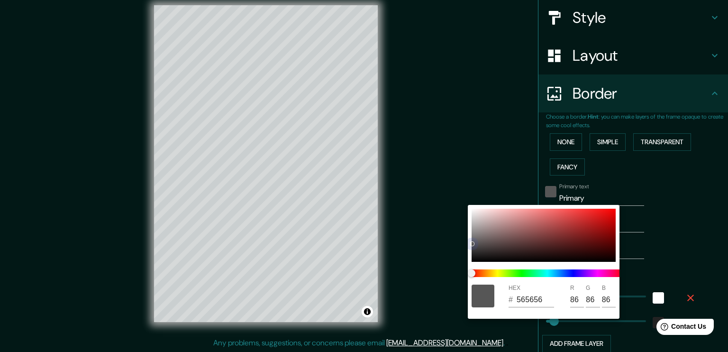
type input "38"
type input "444444"
type input "68"
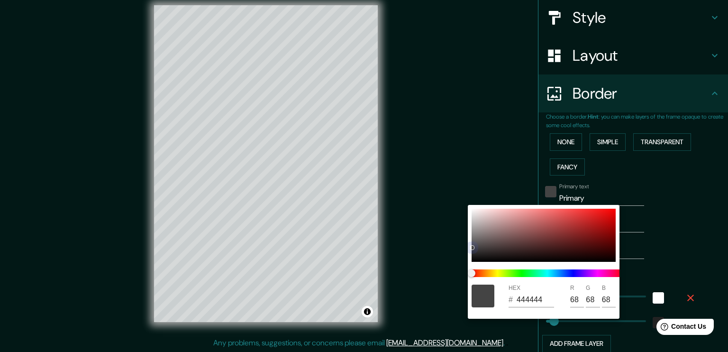
click at [472, 198] on div "HEX # 444444 R 68 G 68 B 68" at bounding box center [364, 176] width 728 height 352
click at [472, 209] on div at bounding box center [544, 235] width 144 height 53
type input "189"
type input "38"
type input "FCFBFB"
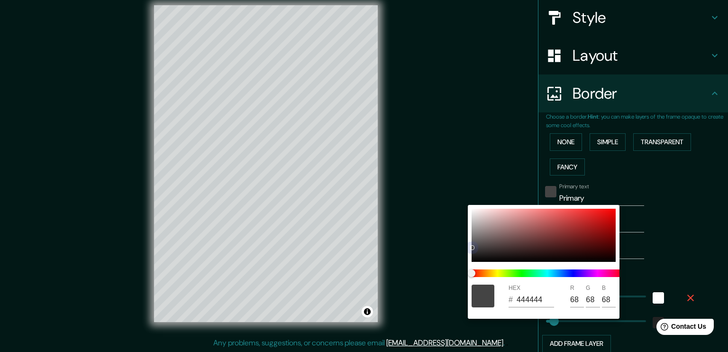
type input "252"
type input "251"
type input "189"
type input "38"
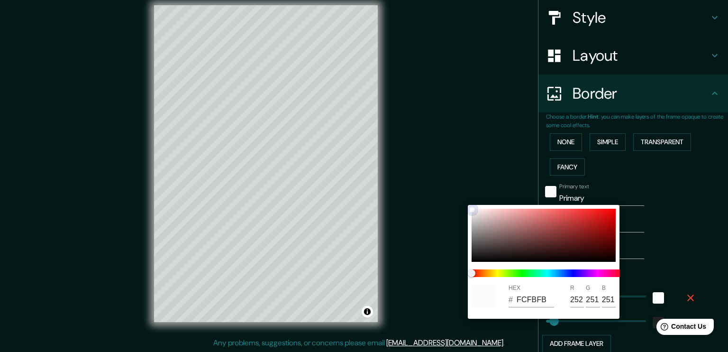
type input "FFFFFF"
type input "255"
drag, startPoint x: 472, startPoint y: 209, endPoint x: 470, endPoint y: 201, distance: 8.4
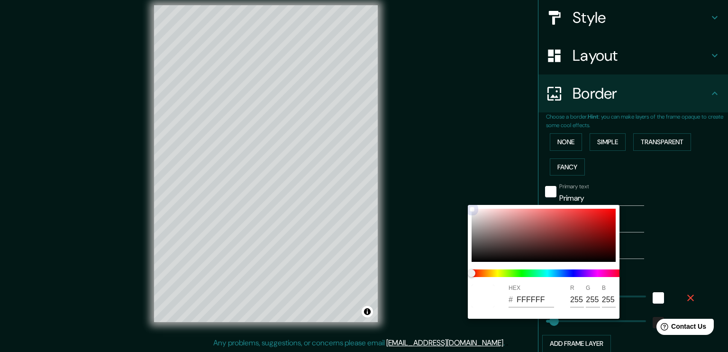
click at [470, 201] on div "HEX # FFFFFF R 255 G 255 B 255" at bounding box center [364, 176] width 728 height 352
click at [677, 193] on div at bounding box center [364, 176] width 728 height 352
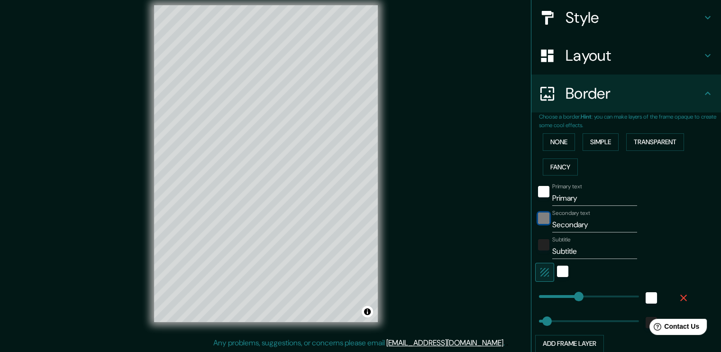
click at [538, 219] on div "black" at bounding box center [543, 217] width 11 height 11
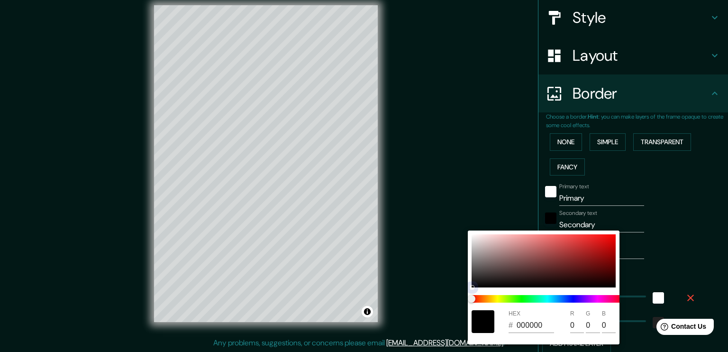
type input "189"
type input "38"
type input "ECE2E2"
type input "236"
type input "226"
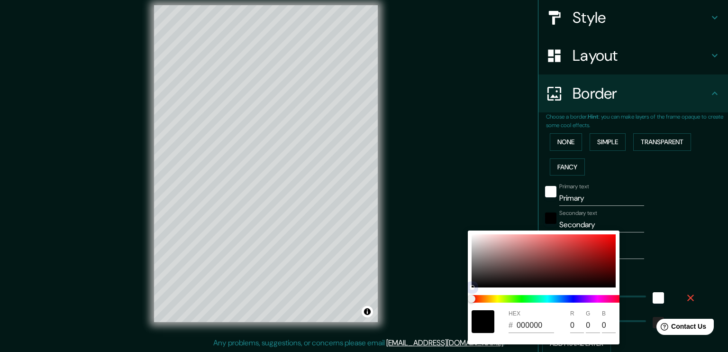
type input "226"
drag, startPoint x: 478, startPoint y: 238, endPoint x: 455, endPoint y: 217, distance: 31.2
click at [455, 217] on div "HEX # ECE2E2 R 236 G 226 B 226" at bounding box center [364, 176] width 728 height 352
type input "189"
type input "38"
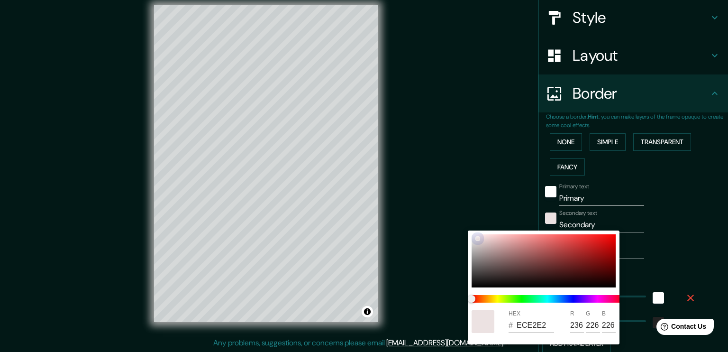
type input "FCFCFC"
type input "252"
drag, startPoint x: 466, startPoint y: 233, endPoint x: 461, endPoint y: 229, distance: 6.1
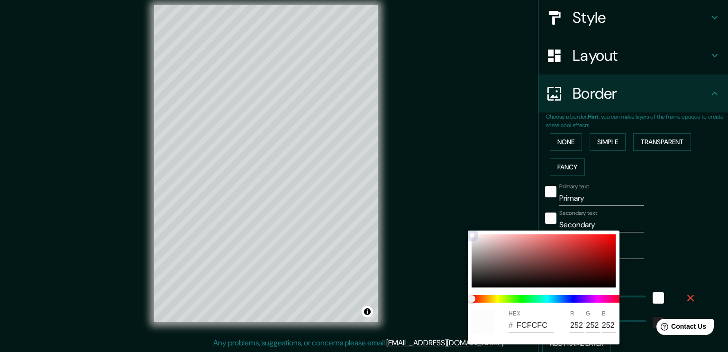
click at [461, 229] on div "HEX # FCFCFC R 252 G 252 B 252" at bounding box center [364, 176] width 728 height 352
click at [659, 212] on div at bounding box center [364, 176] width 728 height 352
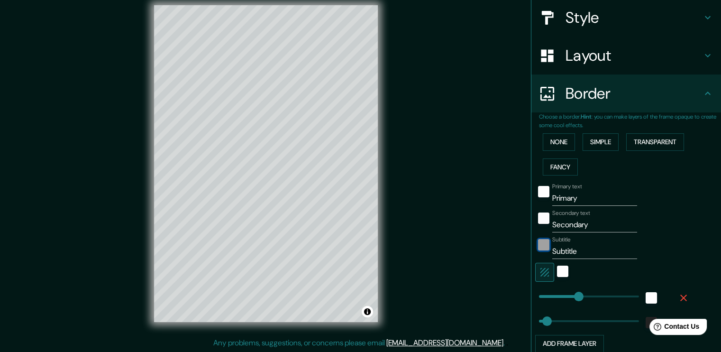
click at [540, 245] on div "color-222222" at bounding box center [543, 244] width 11 height 11
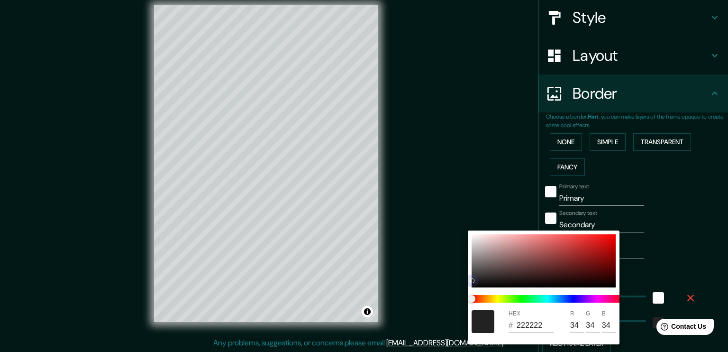
type input "189"
type input "38"
type input "AB9B9B"
type input "171"
type input "155"
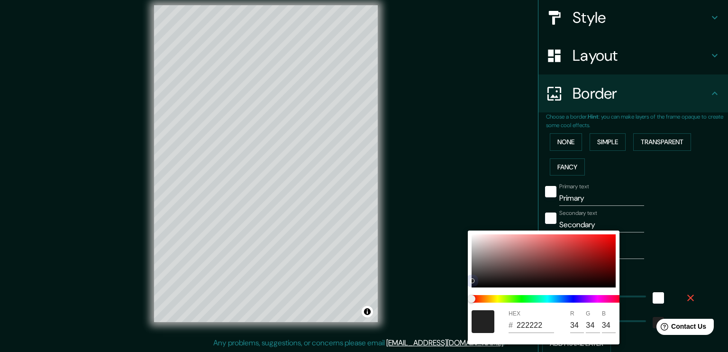
type input "155"
type input "189"
type input "38"
type input "F5F5F5"
type input "245"
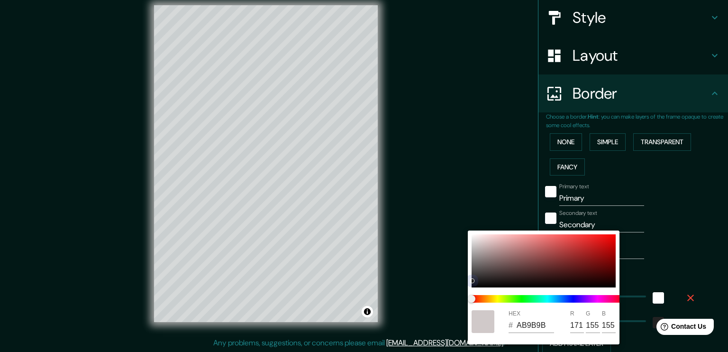
type input "245"
drag, startPoint x: 472, startPoint y: 238, endPoint x: 459, endPoint y: 219, distance: 22.9
click at [459, 219] on div "HEX # F5F5F5 R 245 G 245 B 245" at bounding box center [364, 176] width 728 height 352
click at [668, 207] on div at bounding box center [364, 176] width 728 height 352
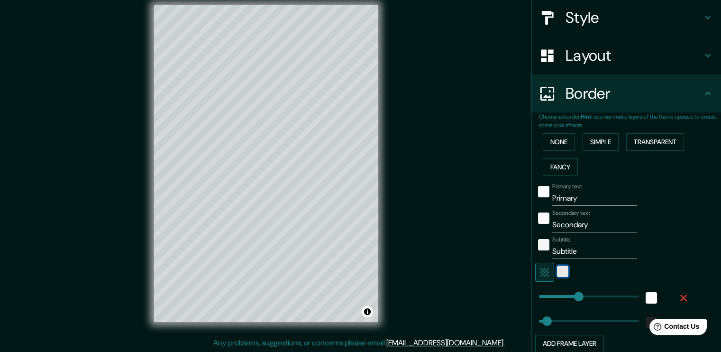
click at [557, 271] on div "white" at bounding box center [562, 270] width 11 height 11
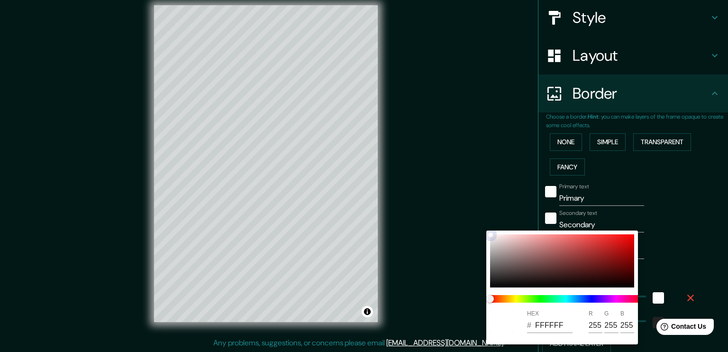
type input "189"
type input "38"
type input "D5C2C2"
type input "213"
type input "194"
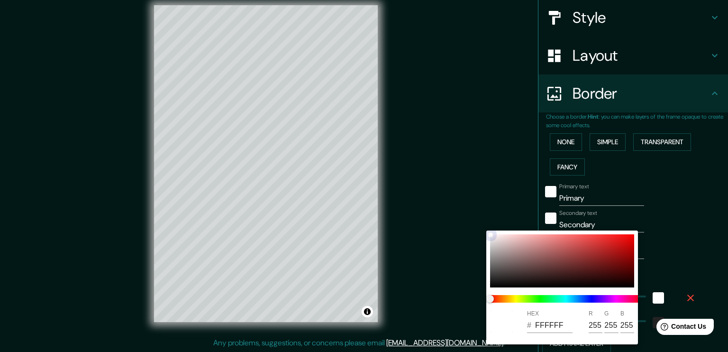
type input "194"
drag, startPoint x: 491, startPoint y: 229, endPoint x: 502, endPoint y: 243, distance: 17.2
click at [507, 236] on div at bounding box center [562, 260] width 144 height 53
type input "189"
type input "38"
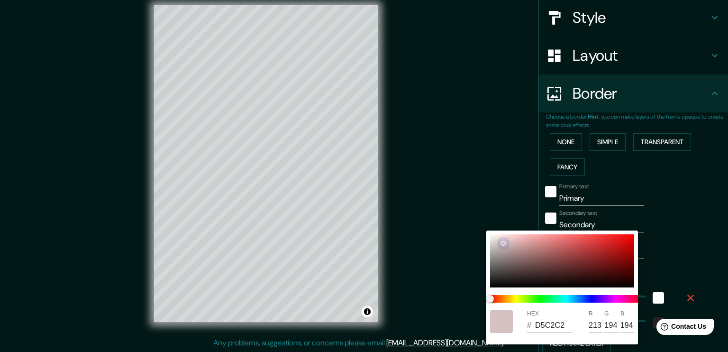
type input "F5D9D9"
type input "245"
type input "217"
type input "189"
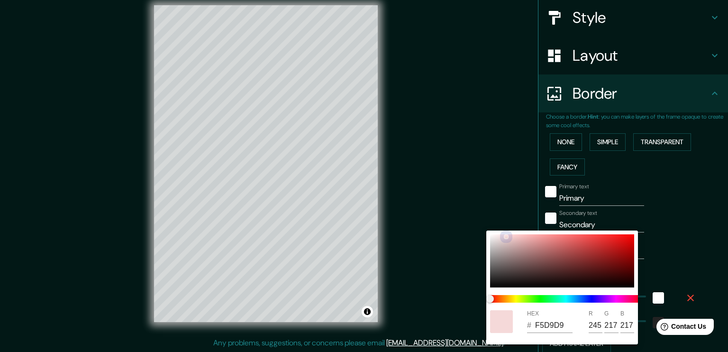
type input "38"
type input "F7F2F2"
type input "247"
type input "242"
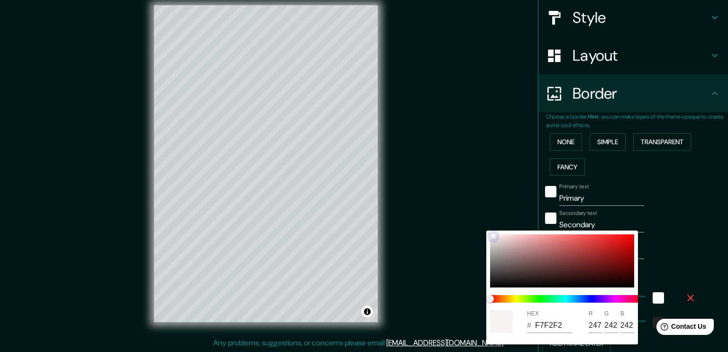
type input "189"
type input "38"
type input "828282"
type input "130"
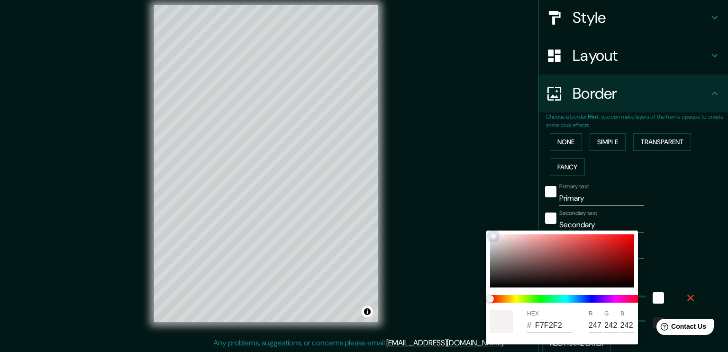
type input "130"
drag, startPoint x: 489, startPoint y: 234, endPoint x: 472, endPoint y: 216, distance: 24.5
click at [472, 216] on div "HEX # 828282 R 130 G 130 B 130" at bounding box center [364, 176] width 728 height 352
type input "189"
type input "38"
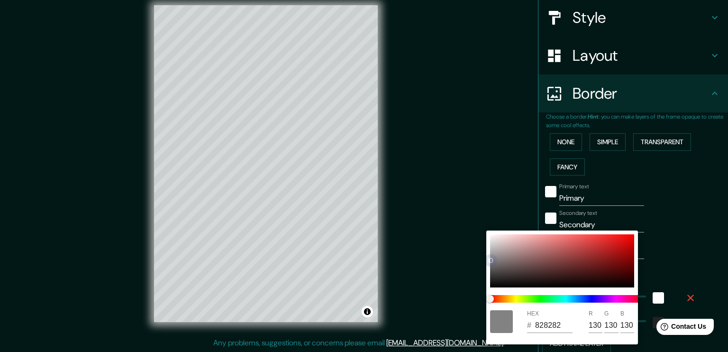
type input "AEADAD"
type input "174"
type input "173"
drag, startPoint x: 487, startPoint y: 241, endPoint x: 492, endPoint y: 244, distance: 5.9
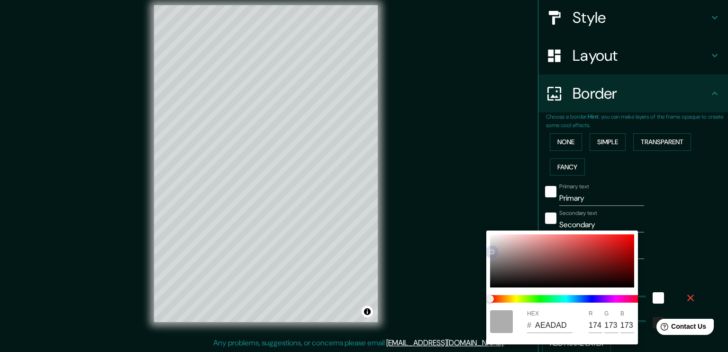
click at [489, 234] on div "HEX # AEADAD R 174 G 173 B 173" at bounding box center [562, 287] width 152 height 114
type input "189"
type input "38"
type input "E0D9D9"
type input "224"
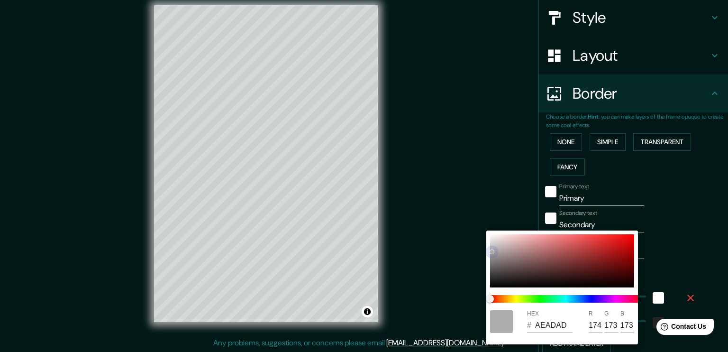
type input "217"
type input "189"
type input "38"
type input "E7DFDF"
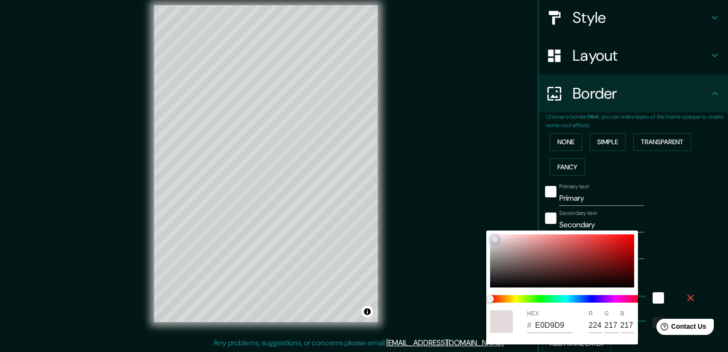
type input "231"
type input "223"
type input "189"
type input "38"
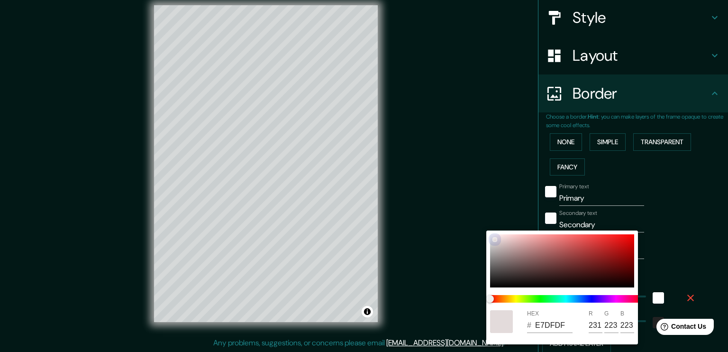
type input "EEEBEB"
type input "238"
type input "235"
drag, startPoint x: 492, startPoint y: 246, endPoint x: 487, endPoint y: 233, distance: 14.4
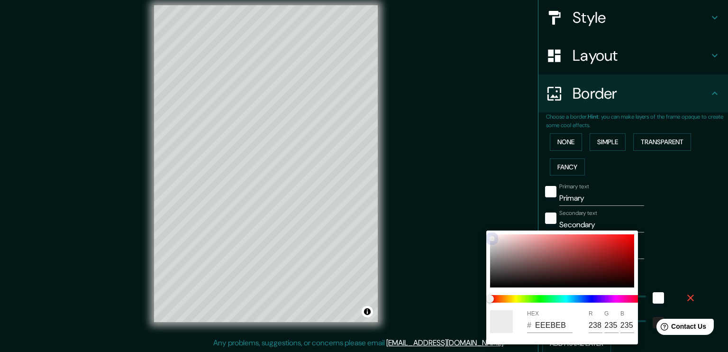
click at [487, 233] on div "HEX # EEEBEB R 238 G 235 B 235" at bounding box center [562, 287] width 152 height 114
click at [641, 216] on div at bounding box center [364, 176] width 728 height 352
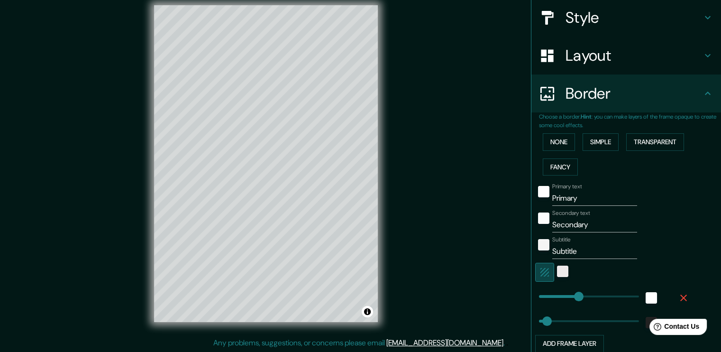
click at [542, 270] on icon "button" at bounding box center [544, 271] width 11 height 11
type input "189"
type input "38"
click at [540, 268] on icon "button" at bounding box center [544, 271] width 11 height 11
type input "189"
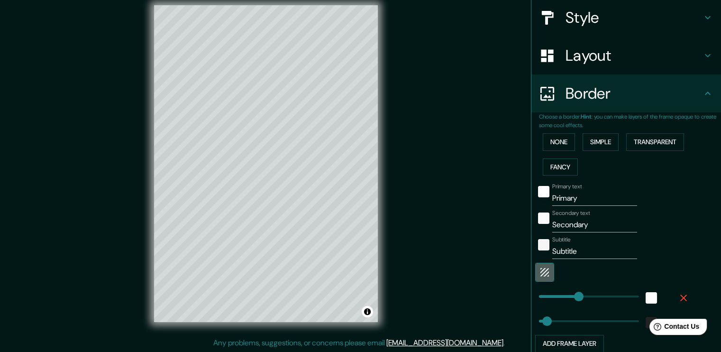
type input "38"
click at [542, 269] on icon "button" at bounding box center [544, 271] width 11 height 11
type input "189"
type input "38"
type input "64"
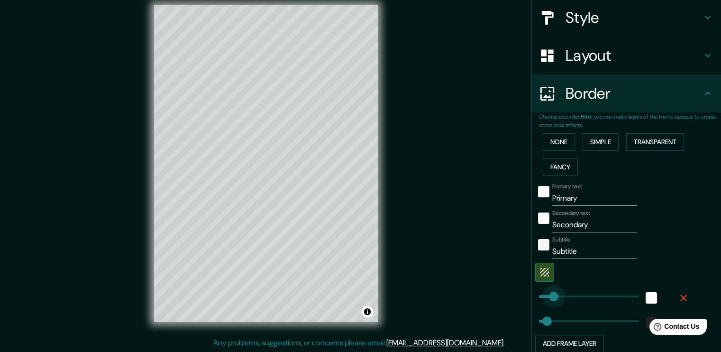
drag, startPoint x: 572, startPoint y: 297, endPoint x: 545, endPoint y: 293, distance: 27.8
type input "38"
type input "216"
drag, startPoint x: 546, startPoint y: 291, endPoint x: 577, endPoint y: 292, distance: 30.8
type input "38"
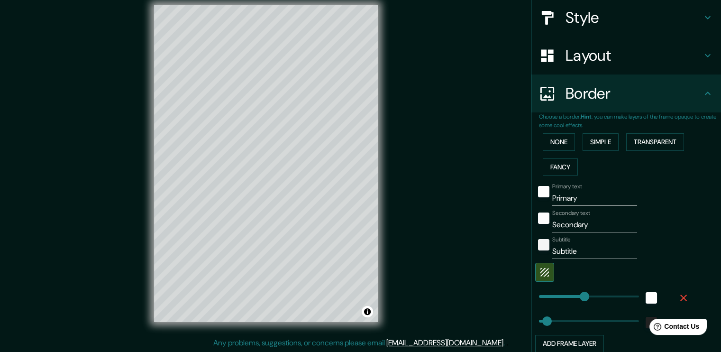
type input "122"
type input "38"
type input "122"
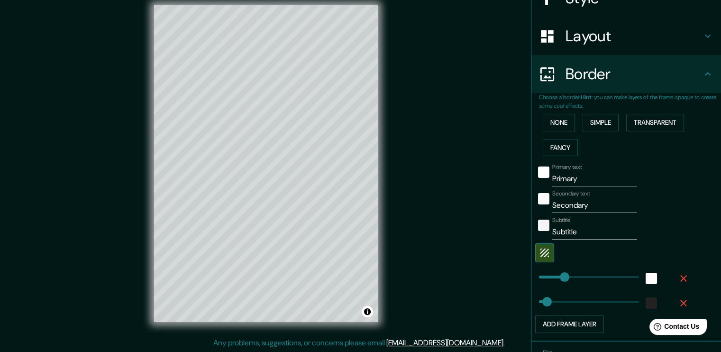
scroll to position [186, 0]
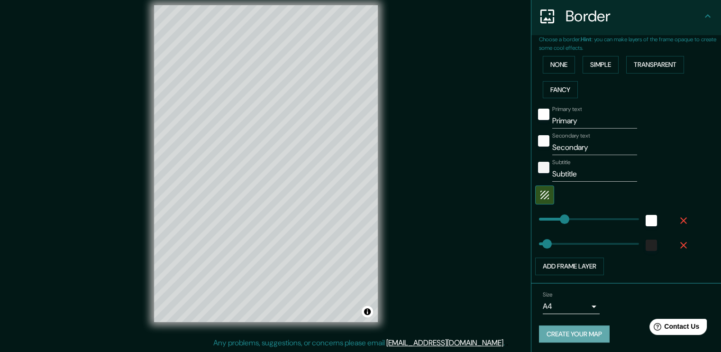
click at [571, 330] on button "Create your map" at bounding box center [574, 334] width 71 height 18
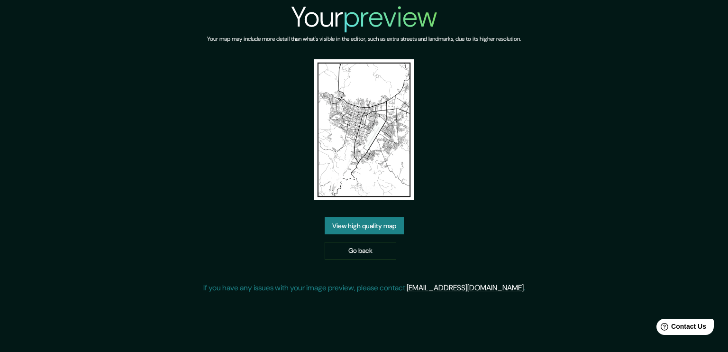
click at [393, 224] on link "View high quality map" at bounding box center [364, 226] width 79 height 18
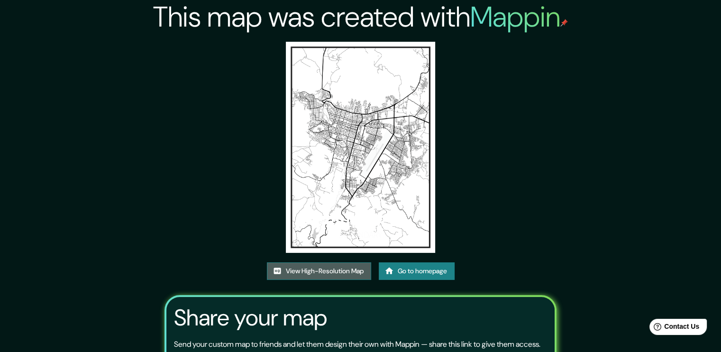
click at [342, 275] on link "View High-Resolution Map" at bounding box center [319, 271] width 104 height 18
